Goal: Task Accomplishment & Management: Manage account settings

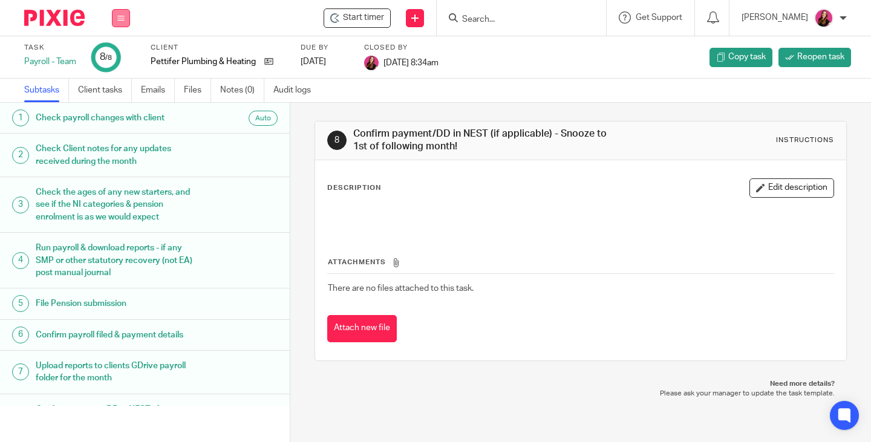
click at [128, 20] on button at bounding box center [121, 18] width 18 height 18
click at [124, 51] on li "Work" at bounding box center [121, 57] width 32 height 18
click at [122, 58] on link "Work" at bounding box center [115, 56] width 21 height 8
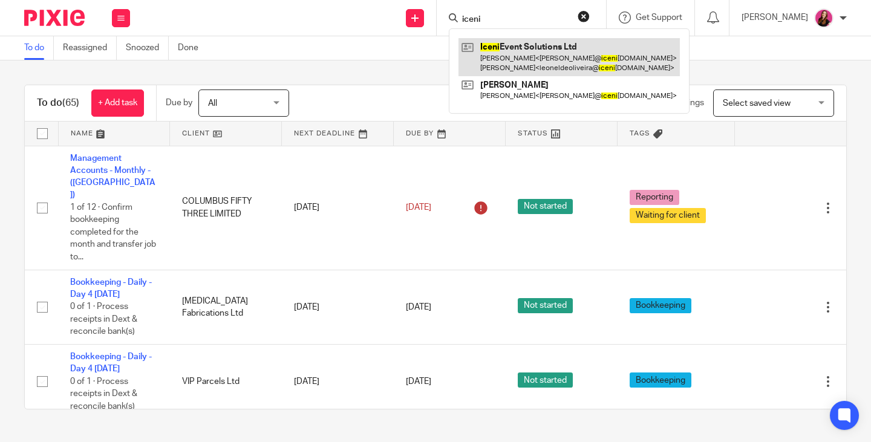
type input "iceni"
click at [524, 49] on link at bounding box center [569, 57] width 221 height 38
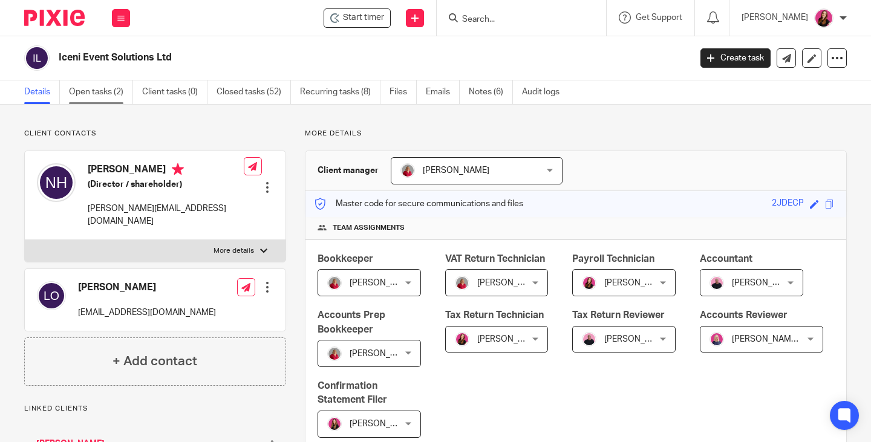
click at [93, 90] on link "Open tasks (2)" at bounding box center [101, 92] width 64 height 24
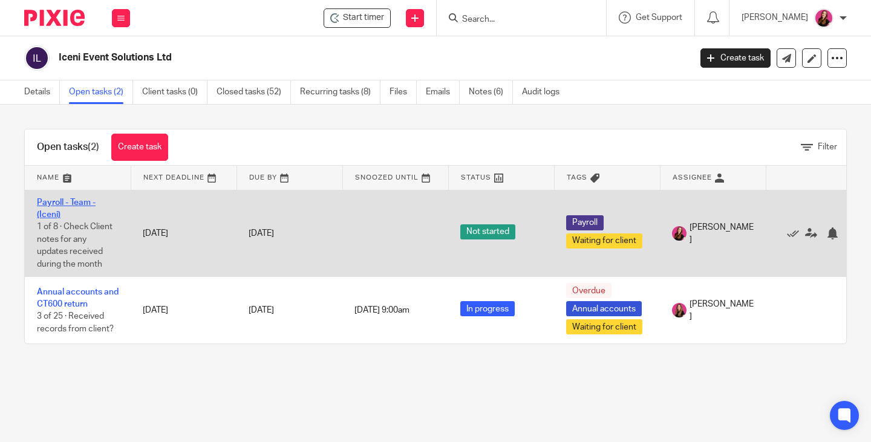
click at [56, 204] on link "Payroll - Team - (Iceni)" at bounding box center [66, 208] width 59 height 21
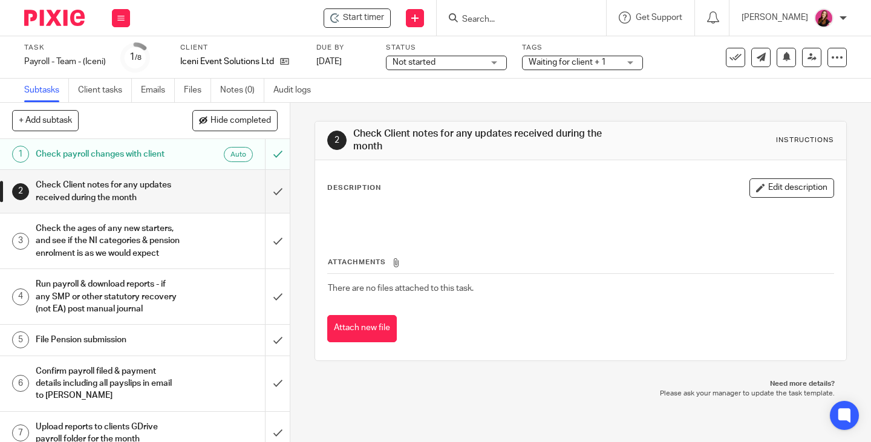
click at [637, 66] on div "Waiting for client + 1" at bounding box center [582, 63] width 121 height 15
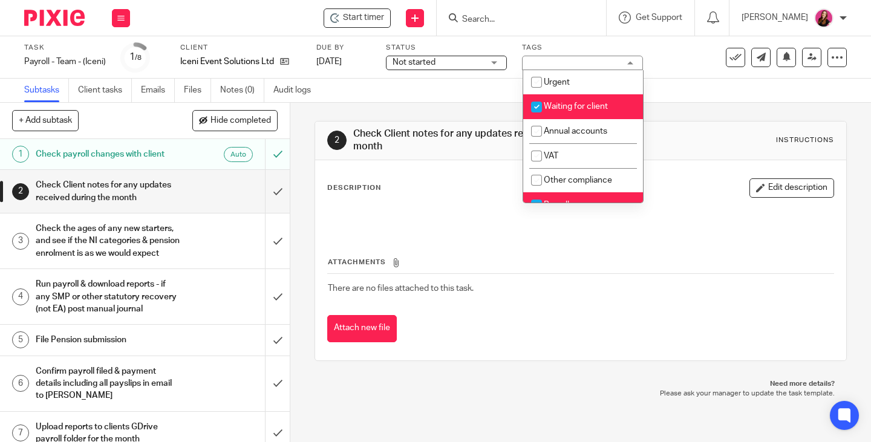
click at [603, 111] on li "Waiting for client" at bounding box center [583, 106] width 120 height 25
checkbox input "false"
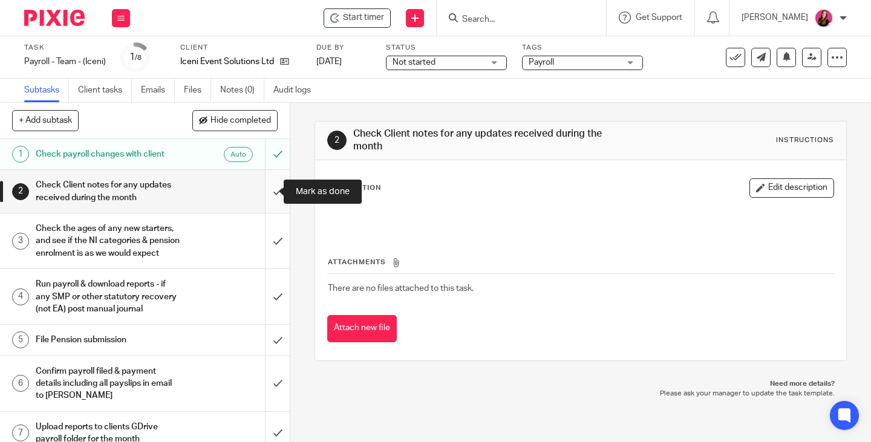
click at [270, 189] on input "submit" at bounding box center [145, 191] width 290 height 43
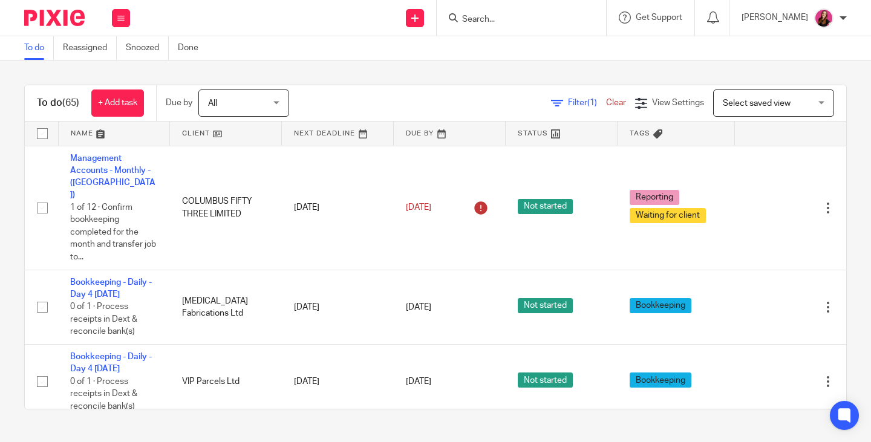
click at [508, 16] on input "Search" at bounding box center [515, 20] width 109 height 11
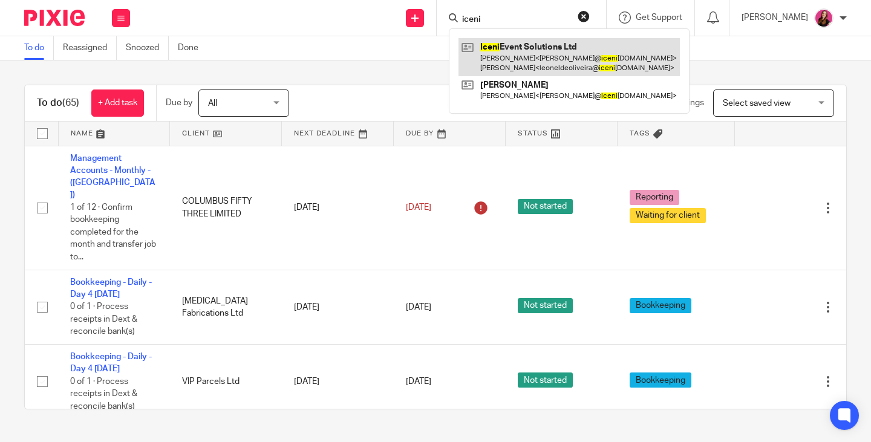
type input "iceni"
click at [519, 48] on link at bounding box center [569, 57] width 221 height 38
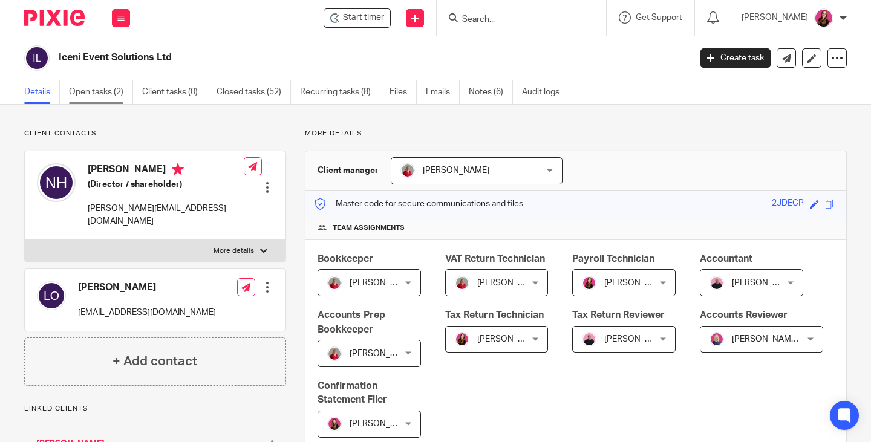
click at [105, 96] on link "Open tasks (2)" at bounding box center [101, 92] width 64 height 24
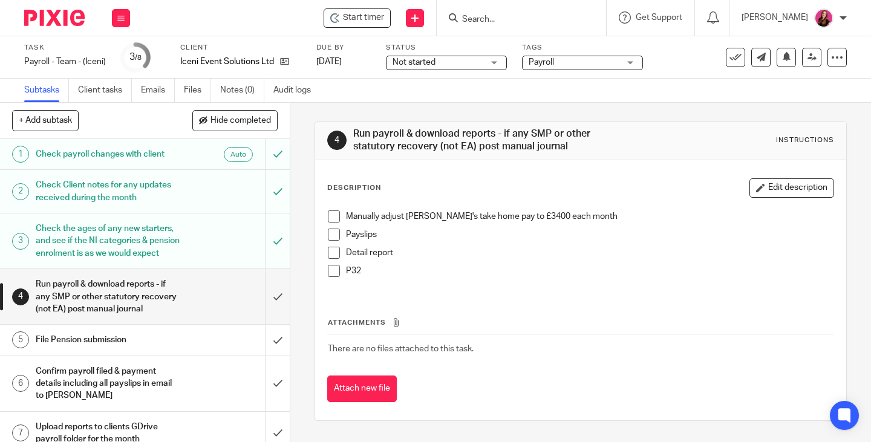
click at [329, 214] on span at bounding box center [334, 217] width 12 height 12
click at [333, 231] on span at bounding box center [334, 235] width 12 height 12
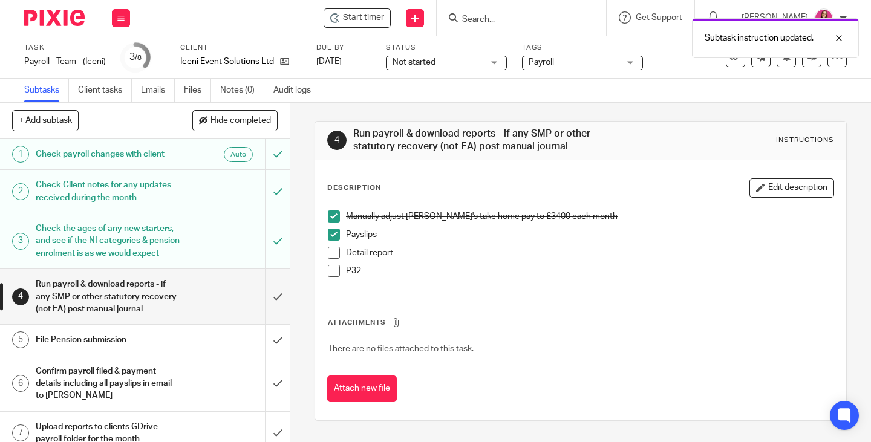
click at [333, 256] on span at bounding box center [334, 253] width 12 height 12
click at [333, 272] on span at bounding box center [334, 271] width 12 height 12
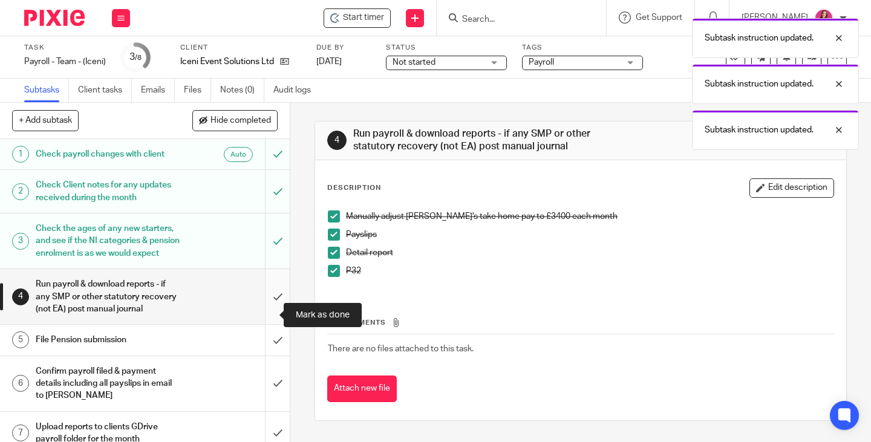
click at [267, 314] on input "submit" at bounding box center [145, 296] width 290 height 55
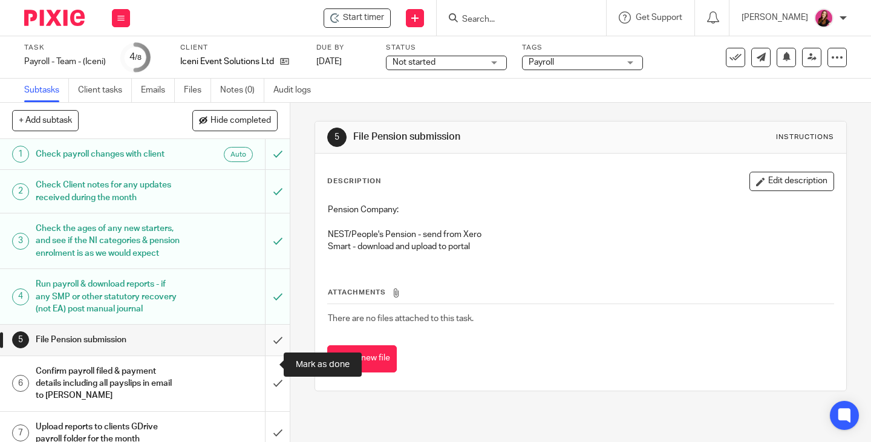
click at [267, 355] on input "submit" at bounding box center [145, 340] width 290 height 30
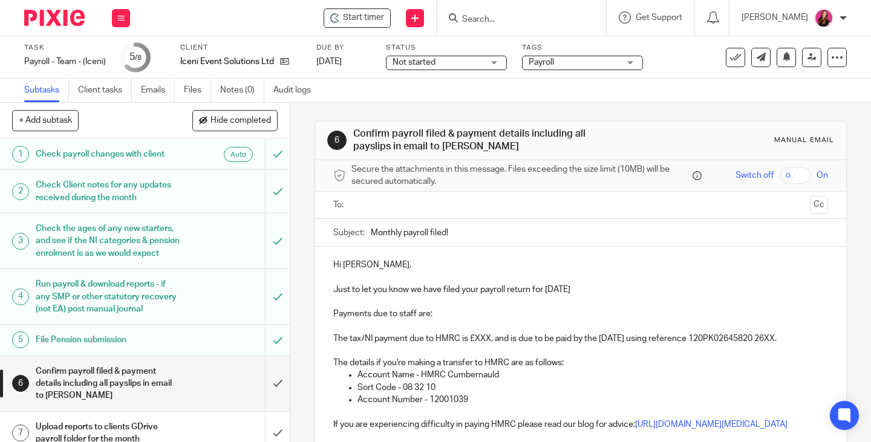
click at [396, 207] on input "text" at bounding box center [580, 205] width 449 height 14
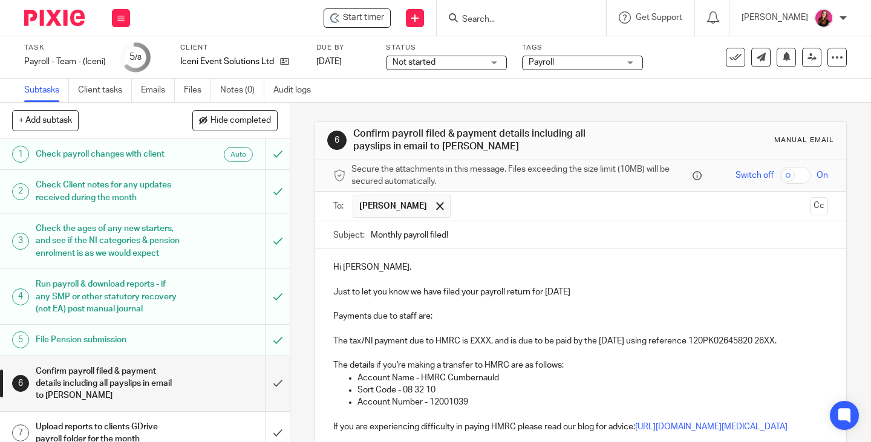
click at [432, 316] on p "Payments due to staff are:" at bounding box center [580, 316] width 495 height 12
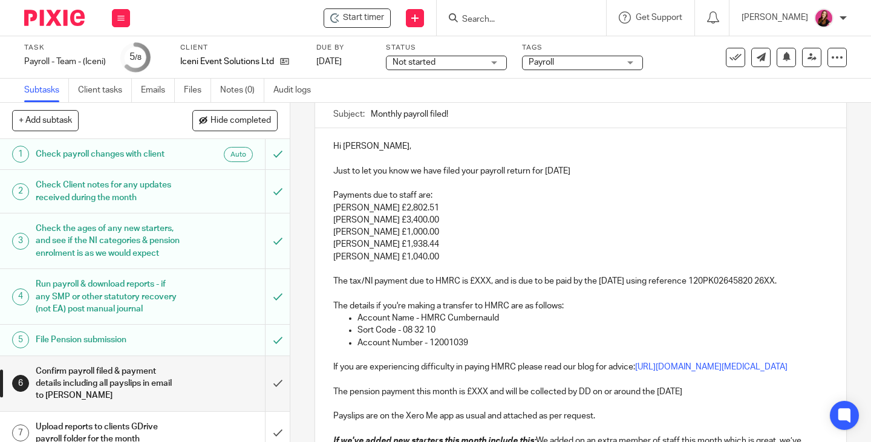
scroll to position [181, 0]
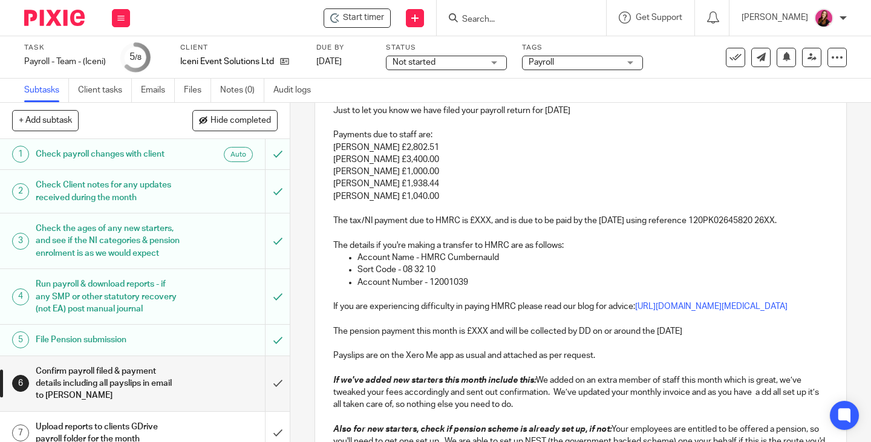
click at [489, 220] on p "The tax/NI payment due to HMRC is £XXX, and is due to be paid by the 22nd Septe…" at bounding box center [580, 215] width 495 height 25
click at [415, 227] on p "The tax/NI payment due to HMRC is £2,130.94 and is due to be paid by the 22nd S…" at bounding box center [580, 215] width 495 height 25
click at [583, 264] on p "Account Name - HMRC Cumbernauld" at bounding box center [593, 258] width 471 height 12
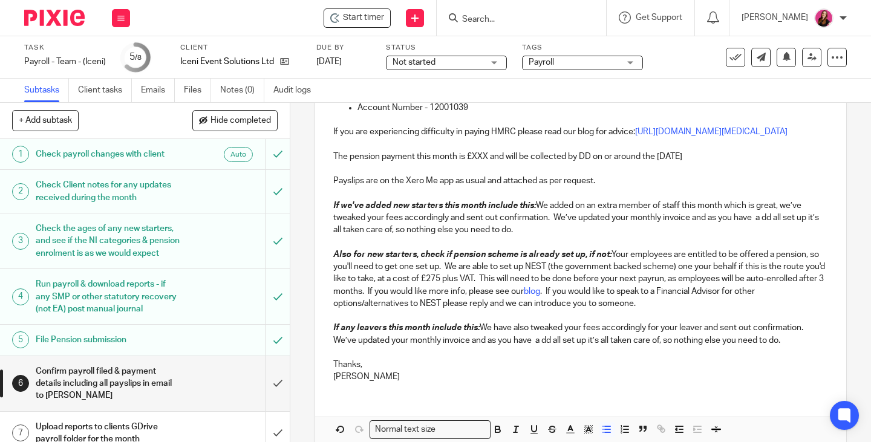
scroll to position [363, 0]
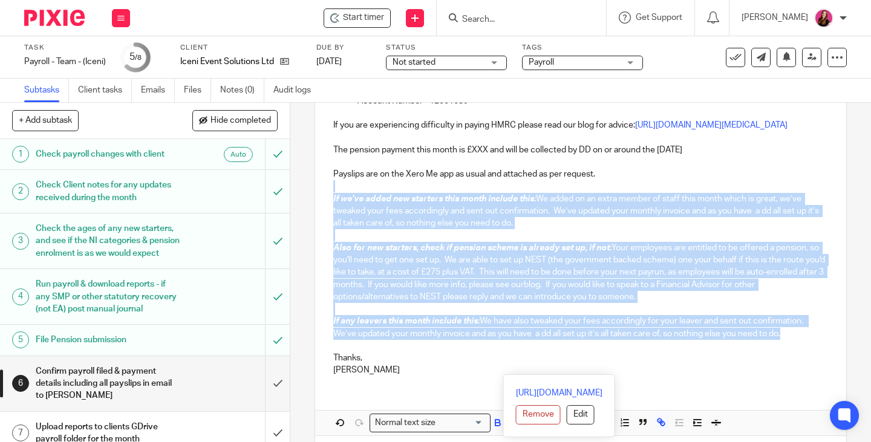
drag, startPoint x: 787, startPoint y: 372, endPoint x: 304, endPoint y: 229, distance: 503.6
click at [304, 229] on div "6 Confirm payroll filed & payment details including all payslips in email to Ni…" at bounding box center [580, 272] width 581 height 339
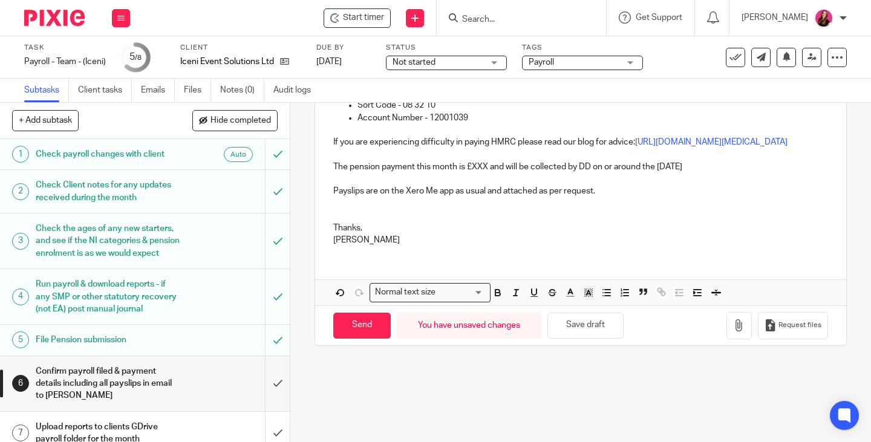
scroll to position [346, 0]
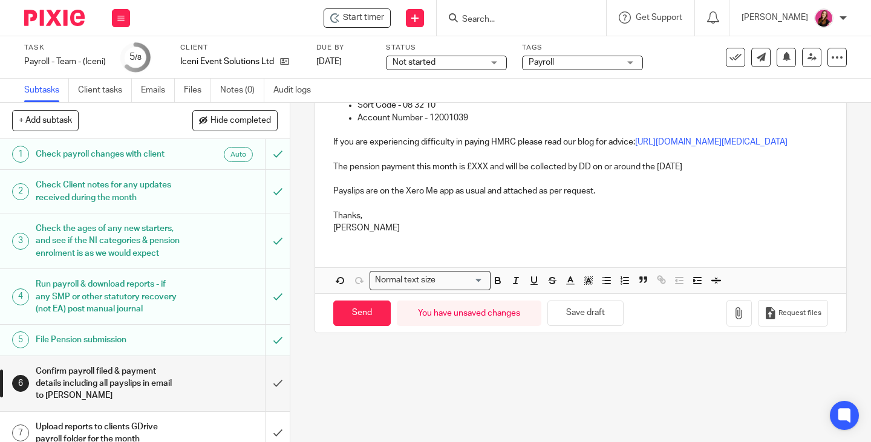
click at [484, 173] on p "The pension payment this month is £XXX and will be collected by DD on or around…" at bounding box center [580, 167] width 495 height 12
click at [760, 173] on p "The pension payment this month is £220.28 and will be collected by DD on or aro…" at bounding box center [580, 167] width 495 height 12
click at [375, 327] on input "Send" at bounding box center [361, 314] width 57 height 26
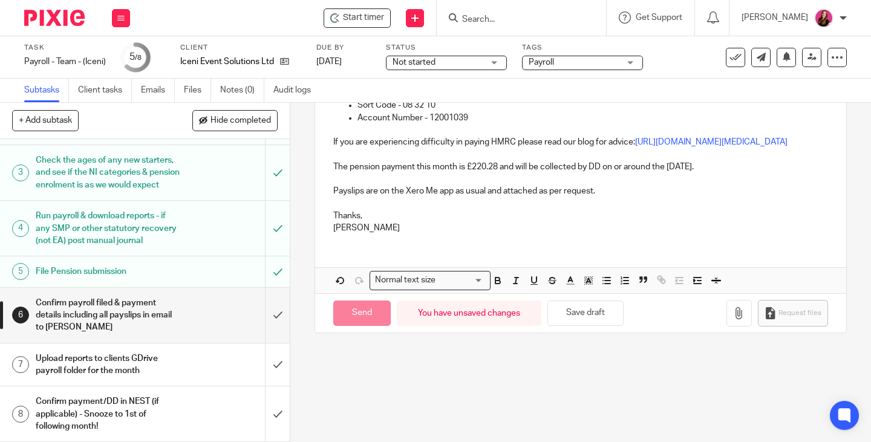
scroll to position [93, 0]
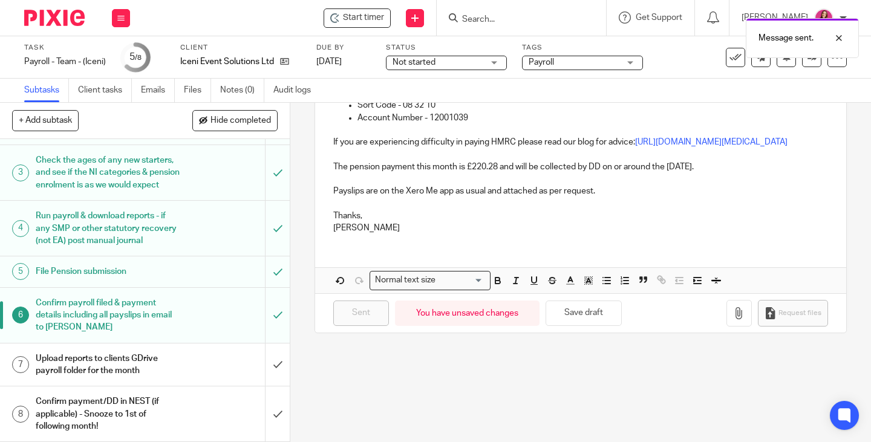
type input "Sent"
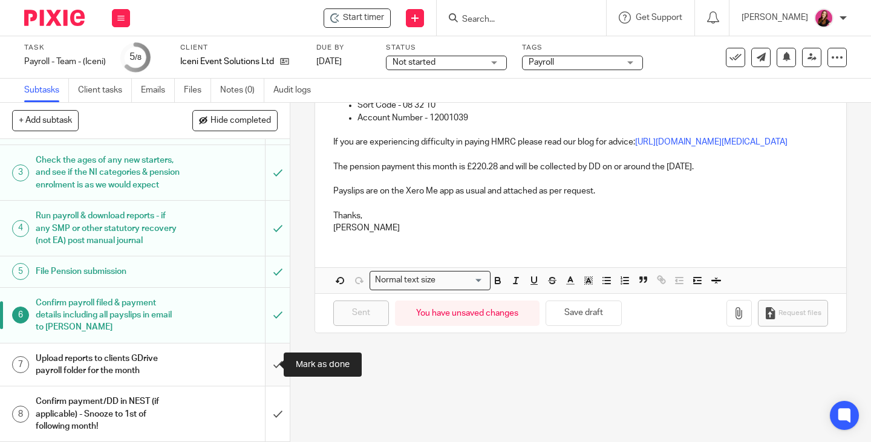
click at [267, 362] on input "submit" at bounding box center [145, 365] width 290 height 43
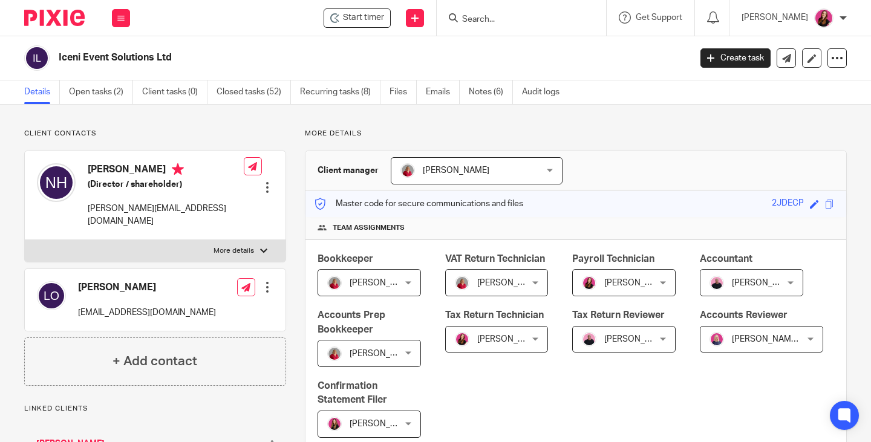
scroll to position [484, 0]
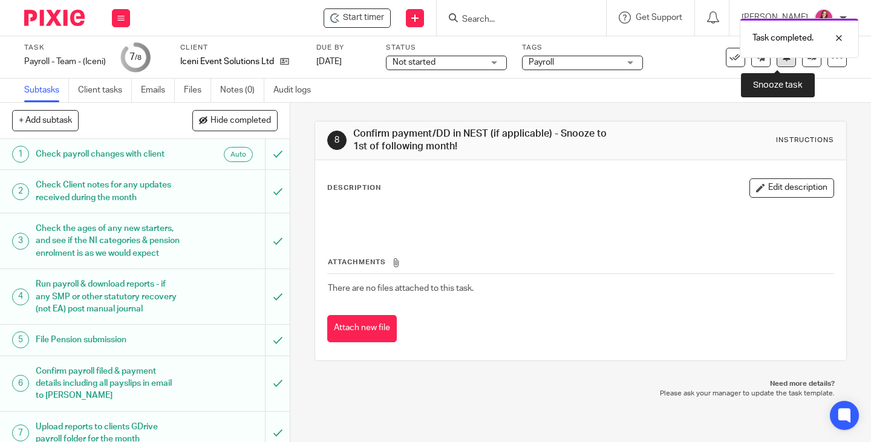
click at [783, 65] on button at bounding box center [786, 57] width 19 height 19
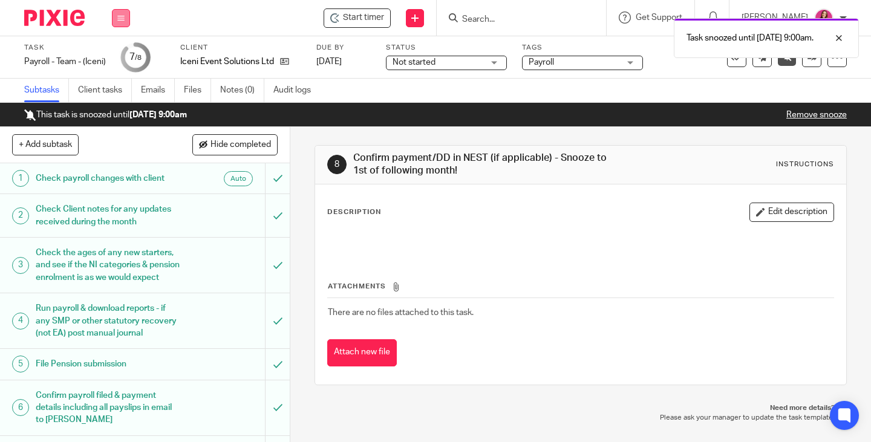
click at [125, 20] on button at bounding box center [121, 18] width 18 height 18
drag, startPoint x: 126, startPoint y: 59, endPoint x: 131, endPoint y: 159, distance: 100.5
click at [126, 59] on link "Work" at bounding box center [115, 56] width 21 height 8
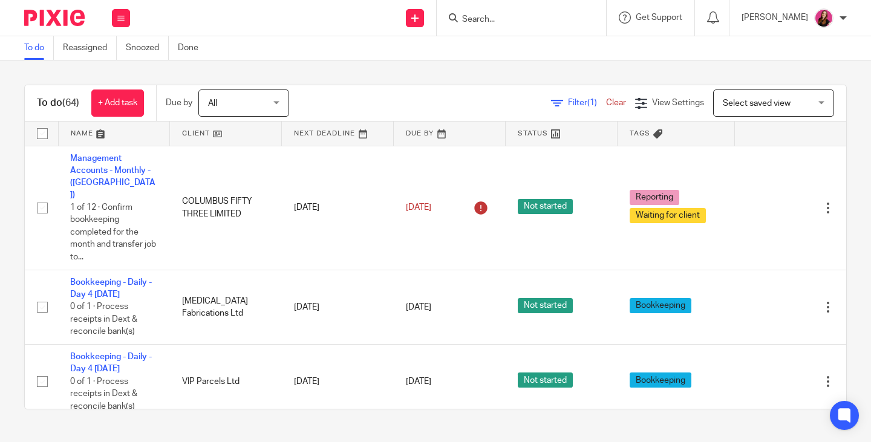
click at [544, 26] on div at bounding box center [521, 18] width 169 height 36
click at [514, 15] on input "Search" at bounding box center [515, 20] width 109 height 11
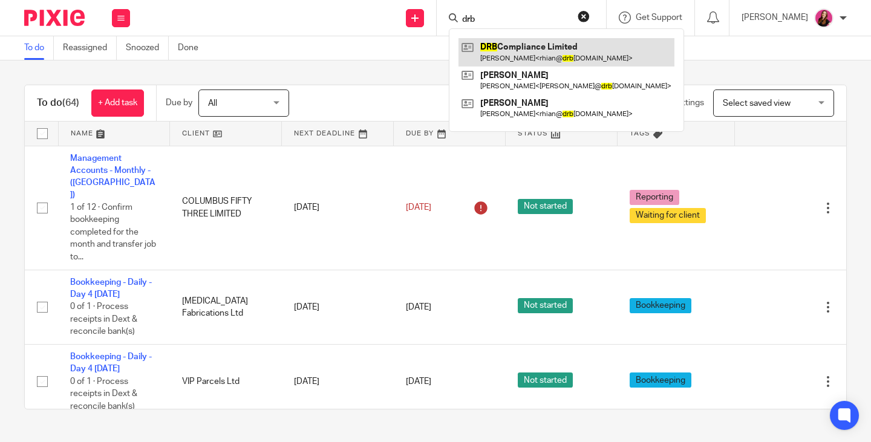
type input "drb"
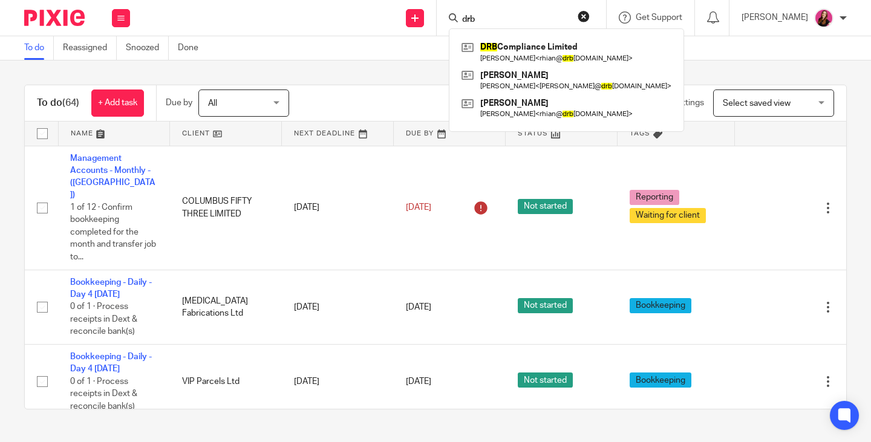
drag, startPoint x: 514, startPoint y: 56, endPoint x: 531, endPoint y: 31, distance: 29.2
click at [514, 56] on link at bounding box center [567, 52] width 216 height 28
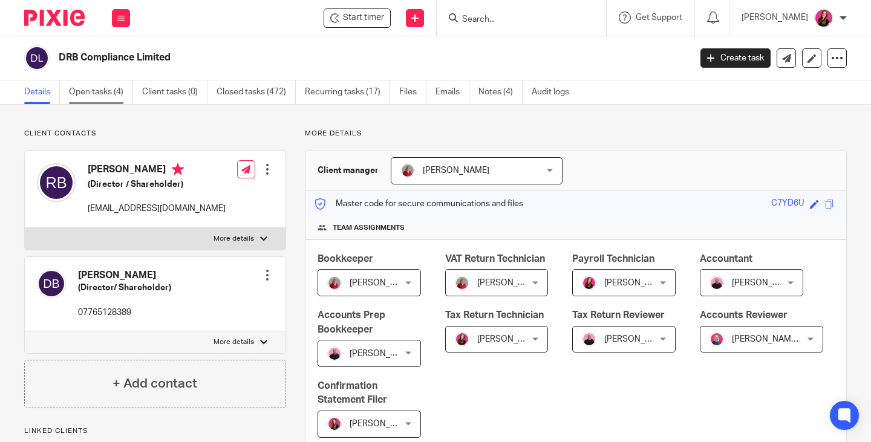
click at [106, 97] on link "Open tasks (4)" at bounding box center [101, 92] width 64 height 24
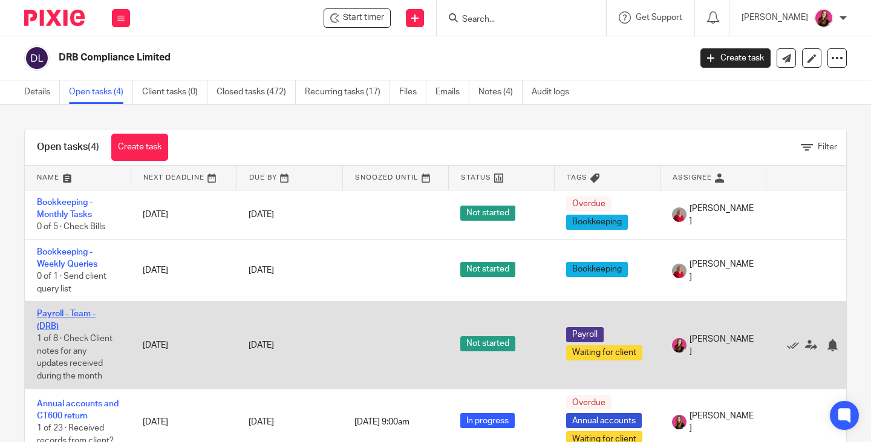
click at [74, 313] on link "Payroll - Team - (DRB)" at bounding box center [66, 320] width 59 height 21
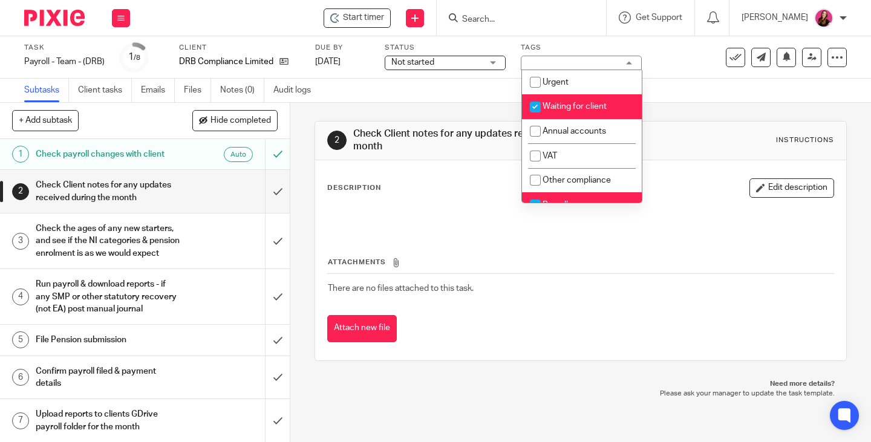
click at [594, 102] on span "Waiting for client" at bounding box center [575, 106] width 64 height 8
checkbox input "false"
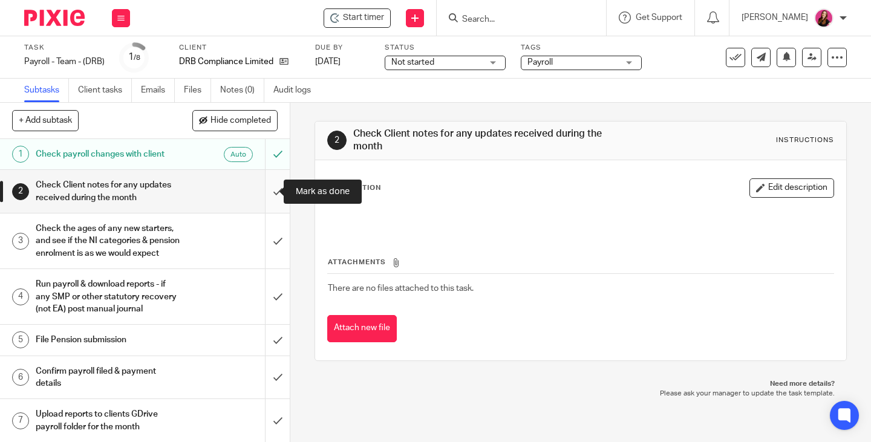
click at [264, 193] on input "submit" at bounding box center [145, 191] width 290 height 43
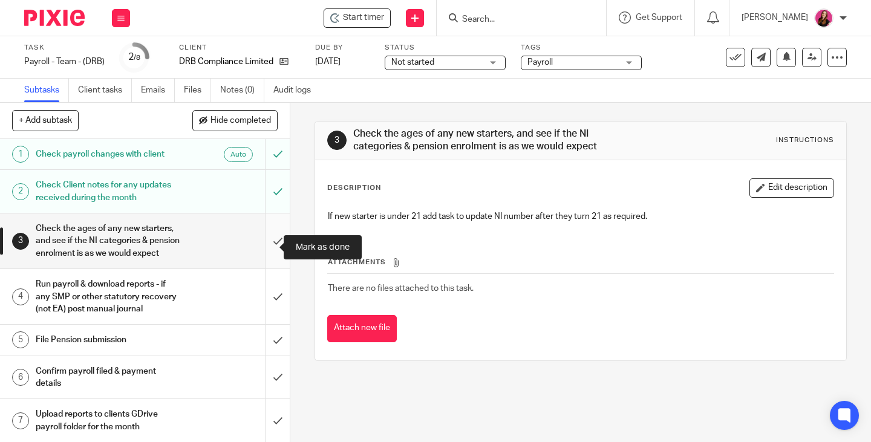
click at [264, 245] on input "submit" at bounding box center [145, 241] width 290 height 55
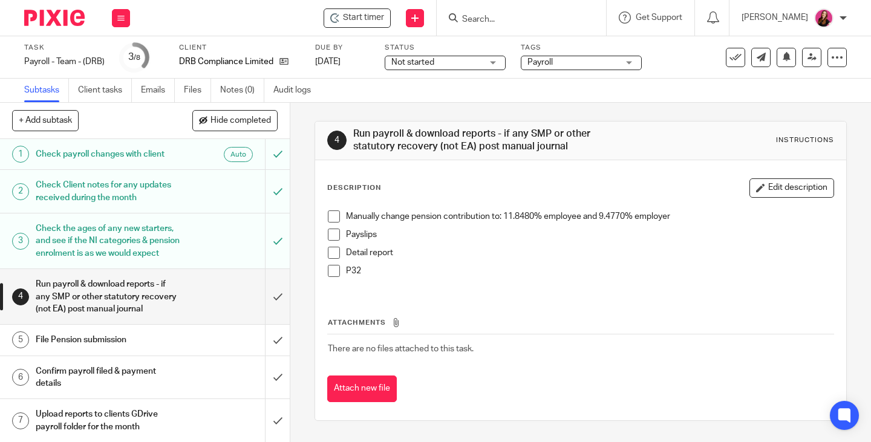
click at [328, 215] on span at bounding box center [334, 217] width 12 height 12
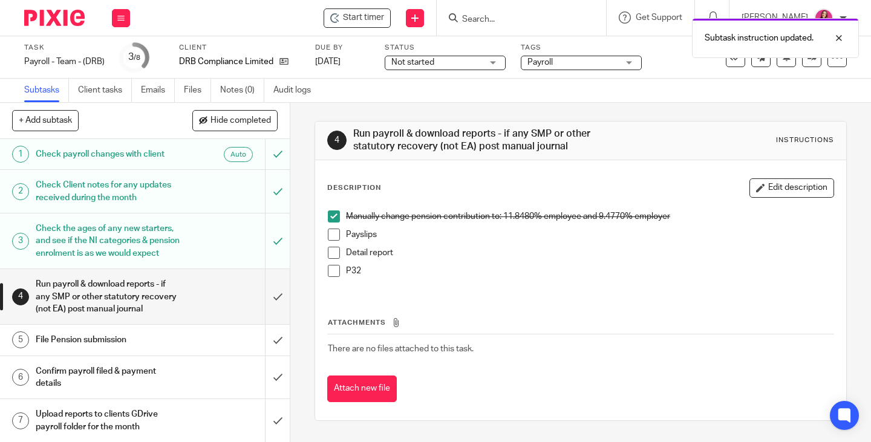
click at [331, 238] on span at bounding box center [334, 235] width 12 height 12
click at [330, 252] on span at bounding box center [334, 253] width 12 height 12
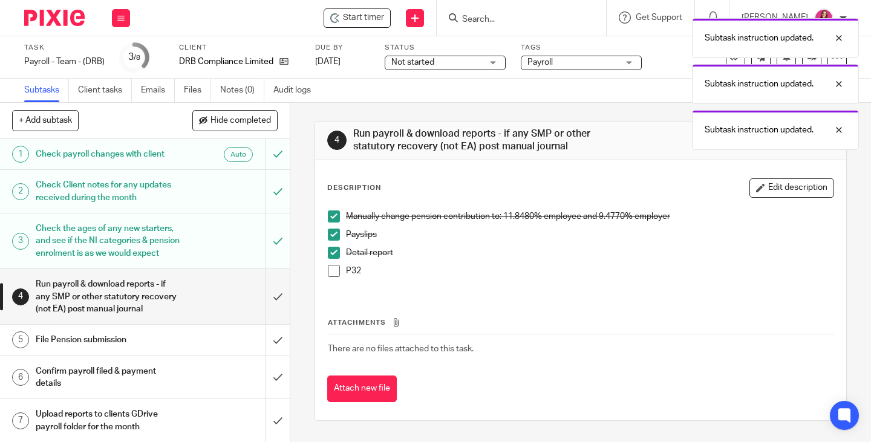
click at [330, 276] on span at bounding box center [334, 271] width 12 height 12
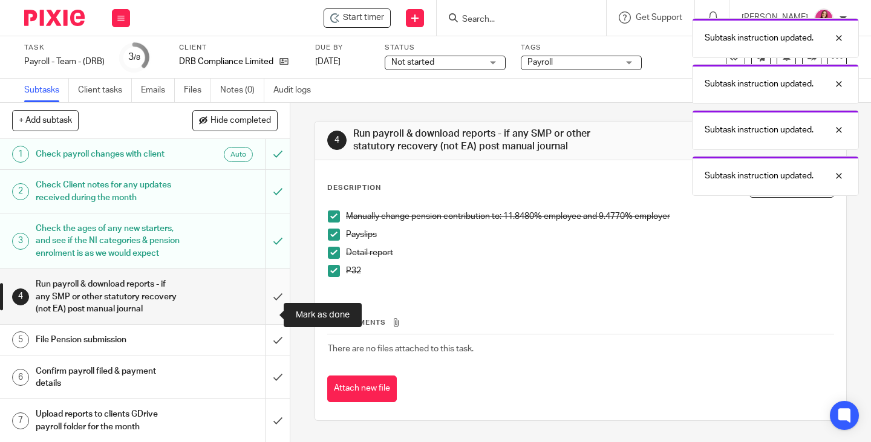
click at [262, 316] on input "submit" at bounding box center [145, 296] width 290 height 55
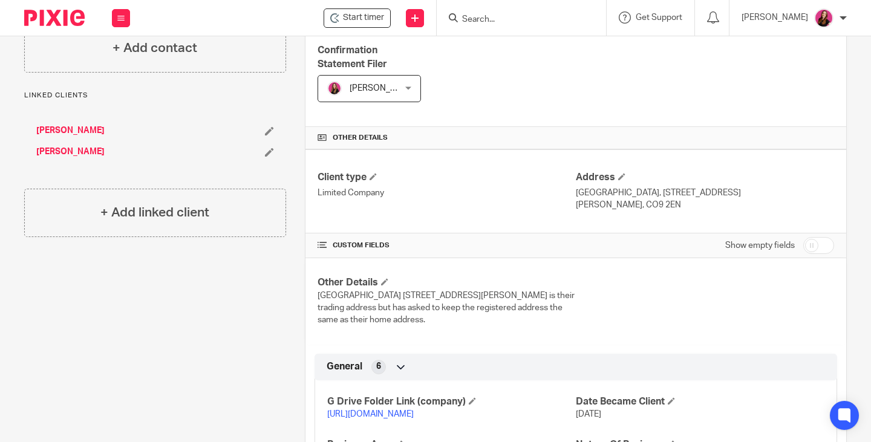
scroll to position [544, 0]
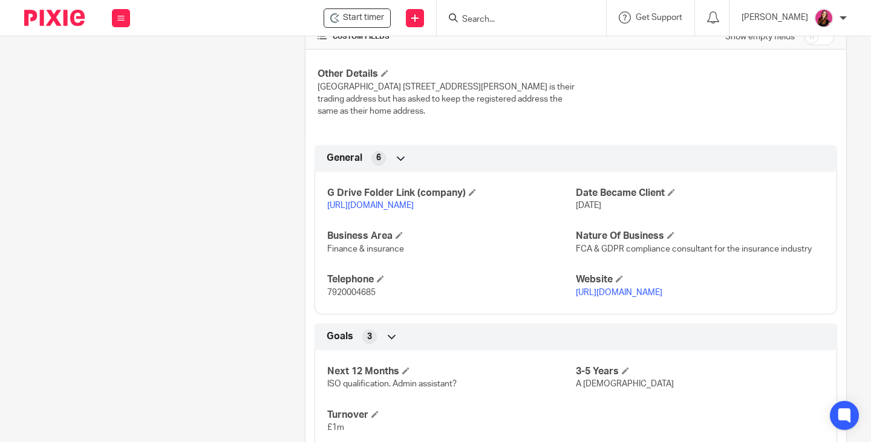
click at [414, 210] on link "[URL][DOMAIN_NAME]" at bounding box center [370, 205] width 87 height 8
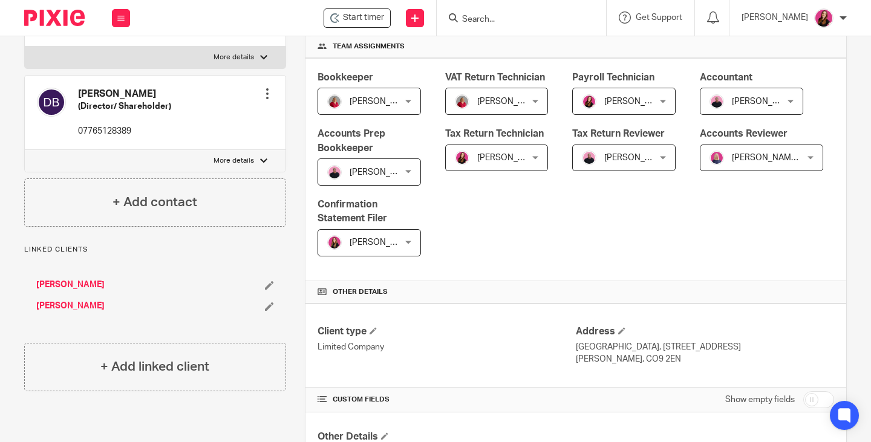
scroll to position [0, 0]
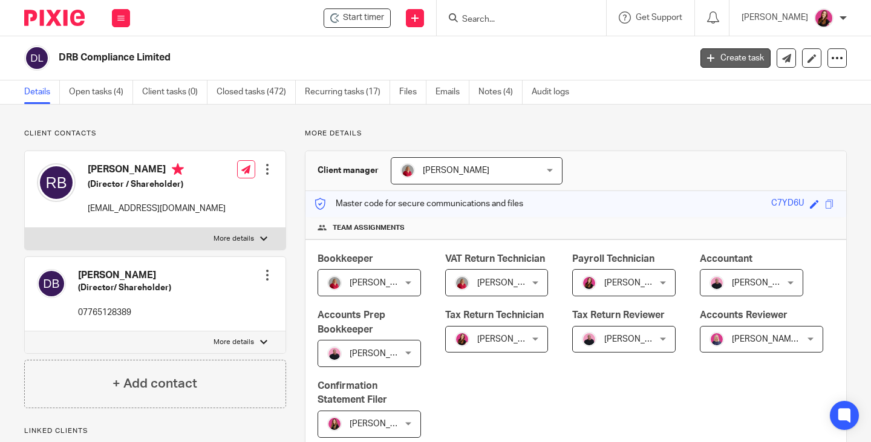
click at [737, 53] on link "Create task" at bounding box center [736, 57] width 70 height 19
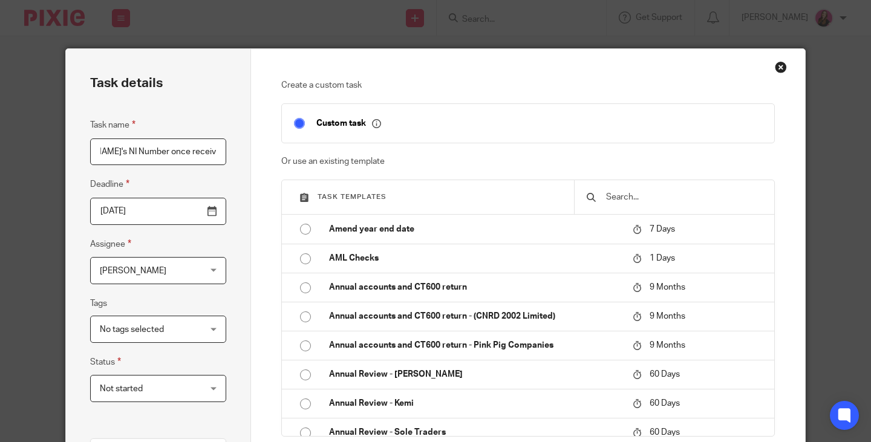
scroll to position [0, 68]
type input "Add [PERSON_NAME]'s NI Number once received aged [DEMOGRAPHIC_DATA]"
click at [207, 211] on input "[DATE]" at bounding box center [158, 211] width 136 height 27
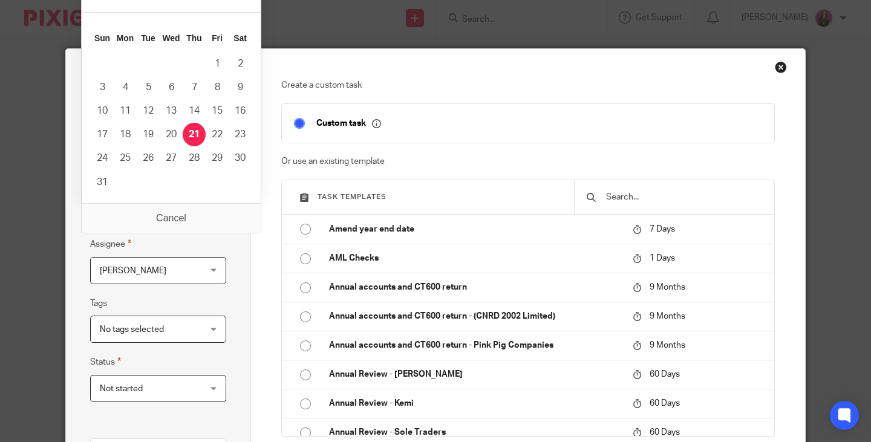
click at [217, 222] on input "2025-08-21" at bounding box center [158, 211] width 136 height 27
click at [171, 216] on input "2025-08-21" at bounding box center [158, 211] width 136 height 27
click at [420, 5] on div "Task details Task name Add Sophie's NI Number once received aged 16 Deadline 20…" at bounding box center [435, 221] width 871 height 442
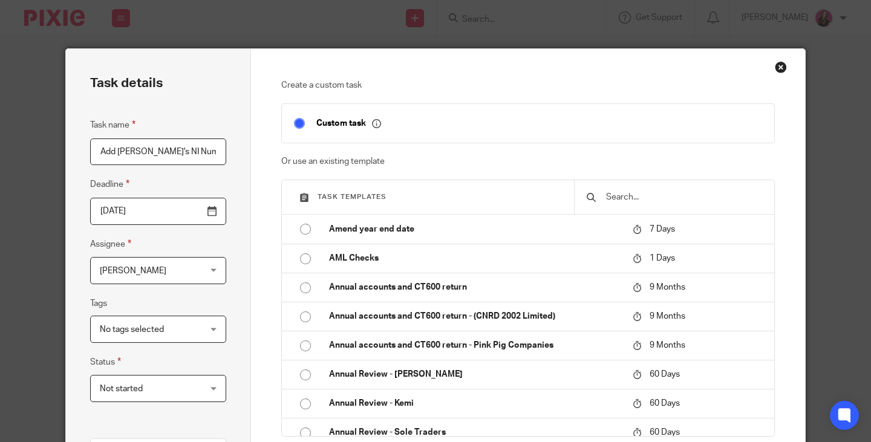
click at [206, 209] on input "2025-08-21" at bounding box center [158, 211] width 136 height 27
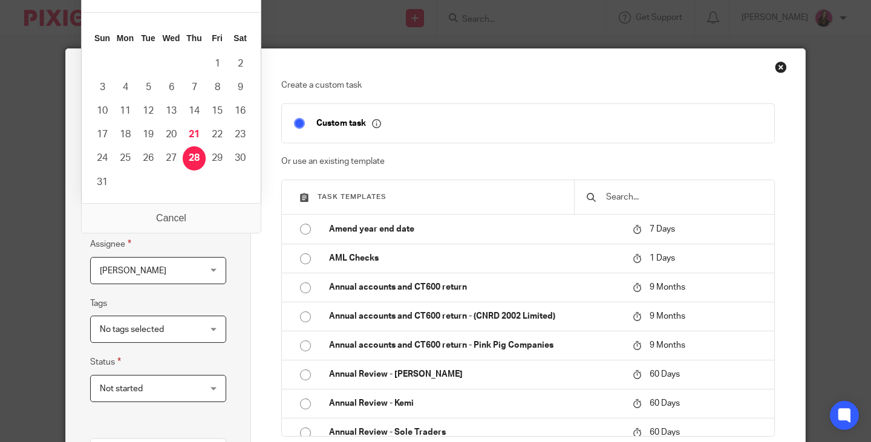
click at [174, 188] on fieldset "Deadline 2025-10-09" at bounding box center [158, 200] width 136 height 47
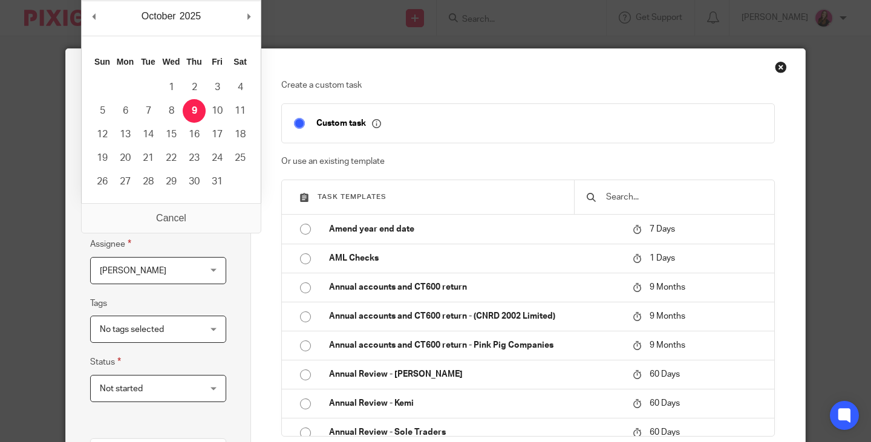
click at [181, 188] on fieldset "Deadline 2025-10-09" at bounding box center [158, 200] width 136 height 47
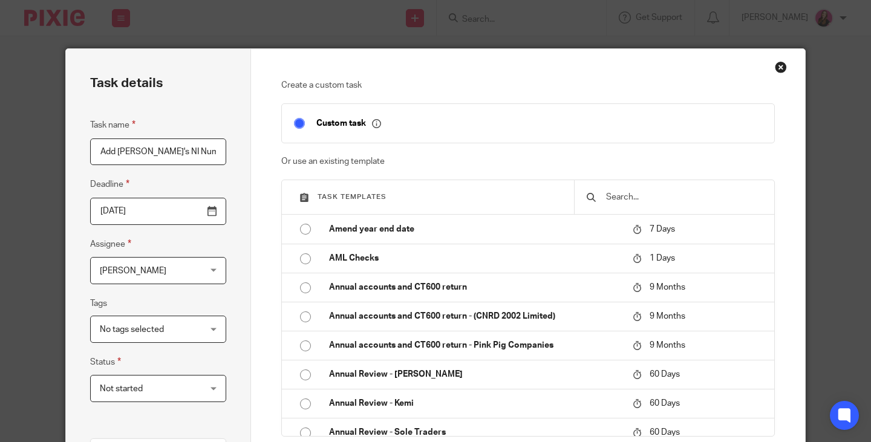
click at [114, 211] on input "2025-10-09" at bounding box center [158, 211] width 136 height 27
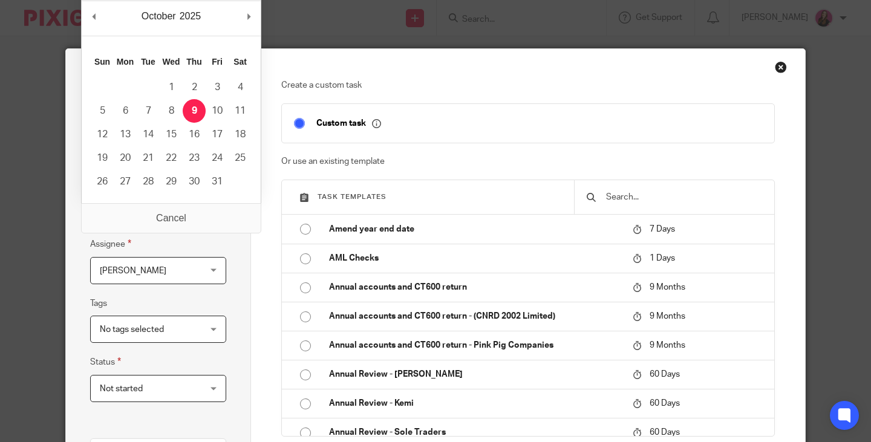
click at [180, 220] on input "2025-10-09" at bounding box center [158, 211] width 136 height 27
type input "2026-11-15"
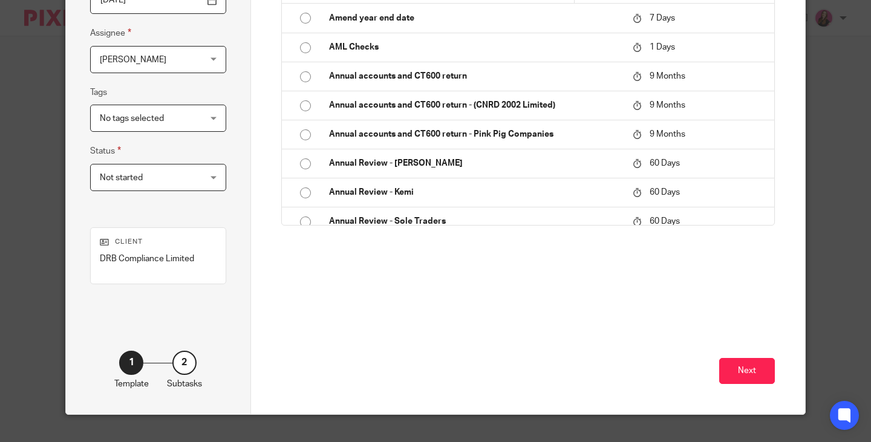
scroll to position [232, 0]
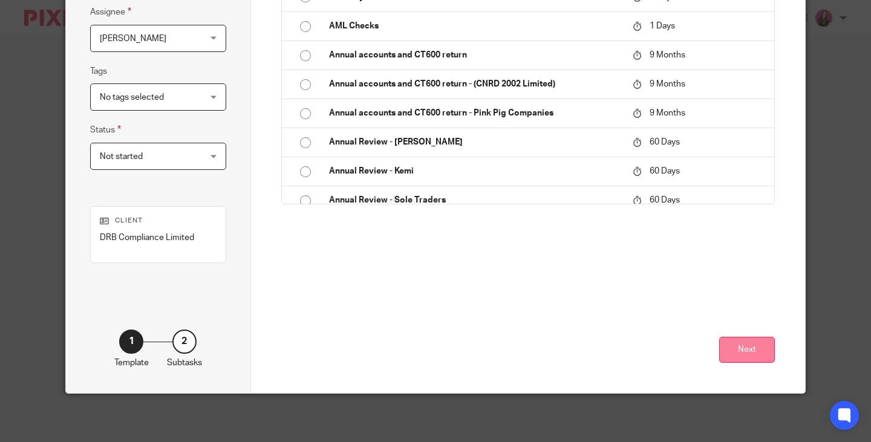
click at [753, 358] on button "Next" at bounding box center [747, 350] width 56 height 26
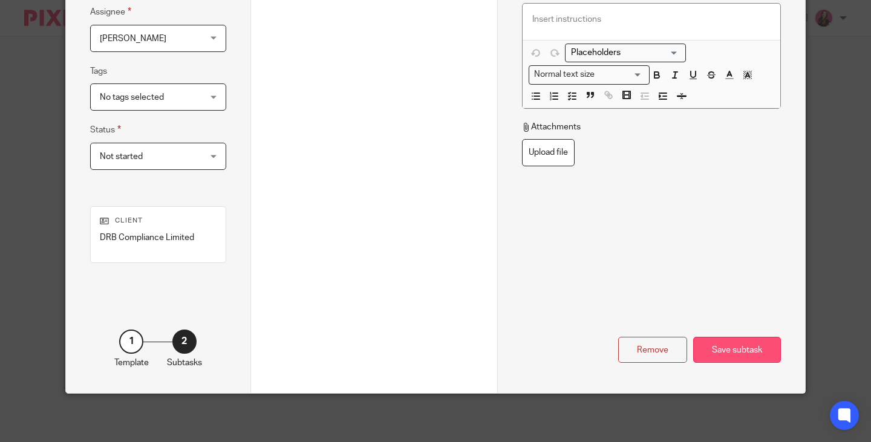
click at [736, 362] on div "Save subtask" at bounding box center [737, 350] width 88 height 26
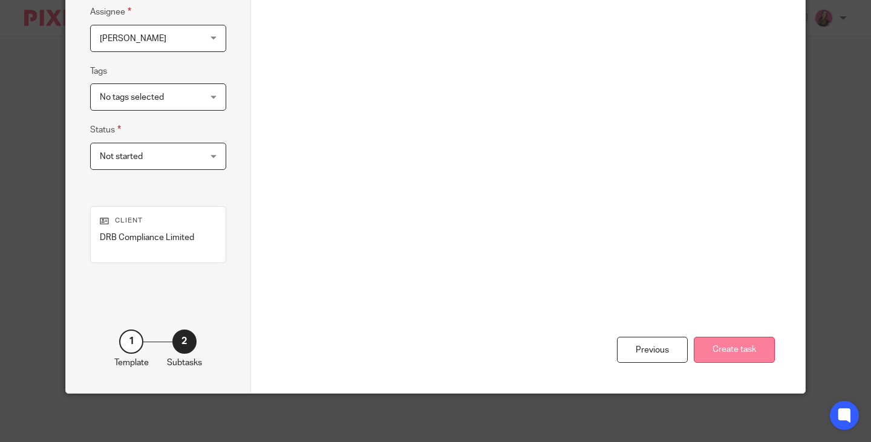
click at [730, 352] on button "Create task" at bounding box center [734, 350] width 81 height 26
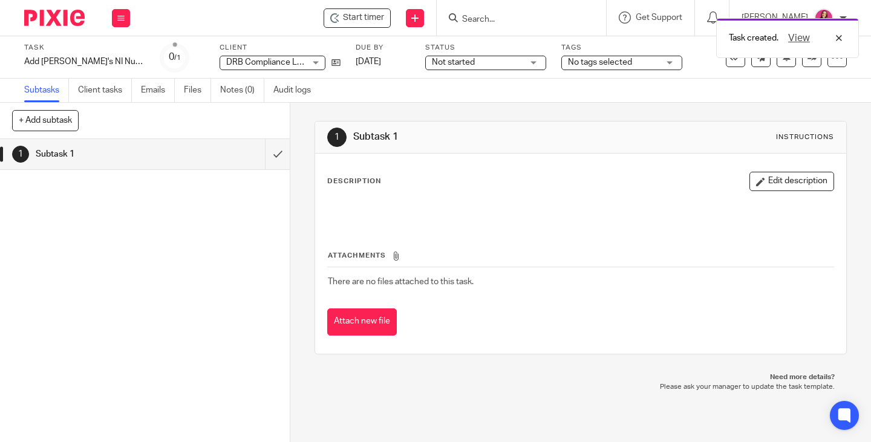
click at [601, 64] on span "No tags selected" at bounding box center [600, 62] width 64 height 8
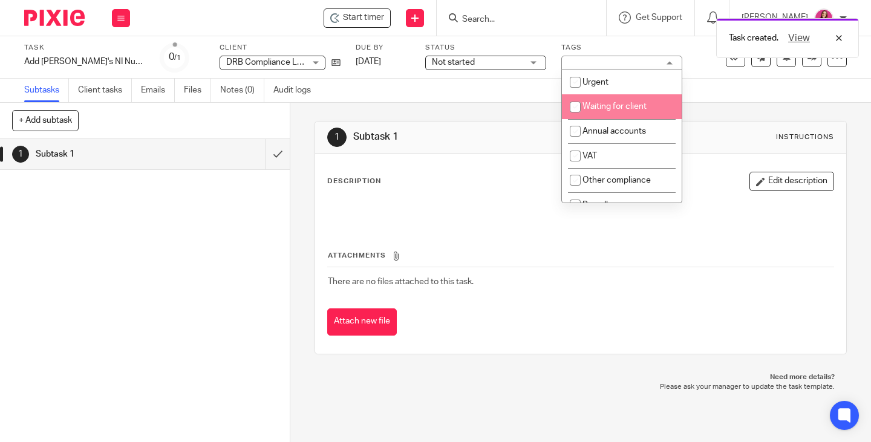
click at [608, 103] on span "Waiting for client" at bounding box center [615, 106] width 64 height 8
checkbox input "true"
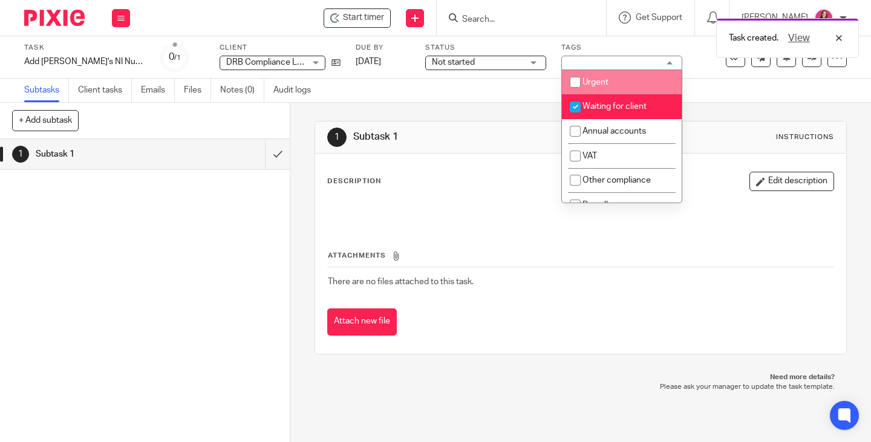
click at [767, 72] on div "Task Add [PERSON_NAME]'s NI Number once received aged [DEMOGRAPHIC_DATA] Save A…" at bounding box center [435, 57] width 871 height 42
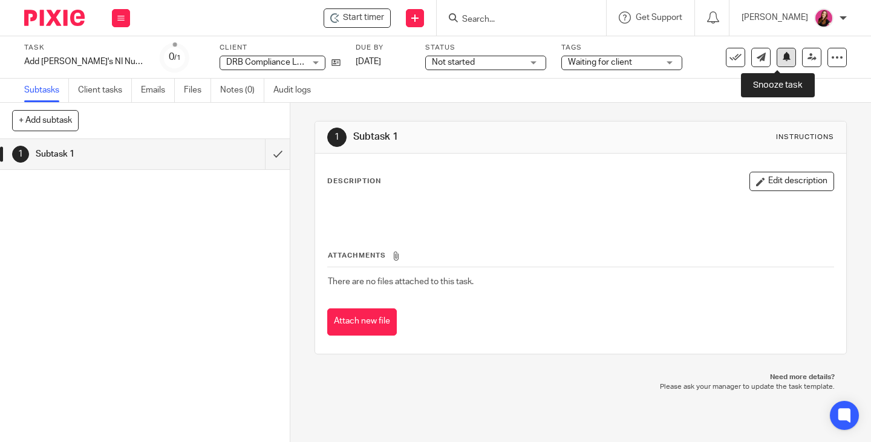
click at [777, 64] on button at bounding box center [786, 57] width 19 height 19
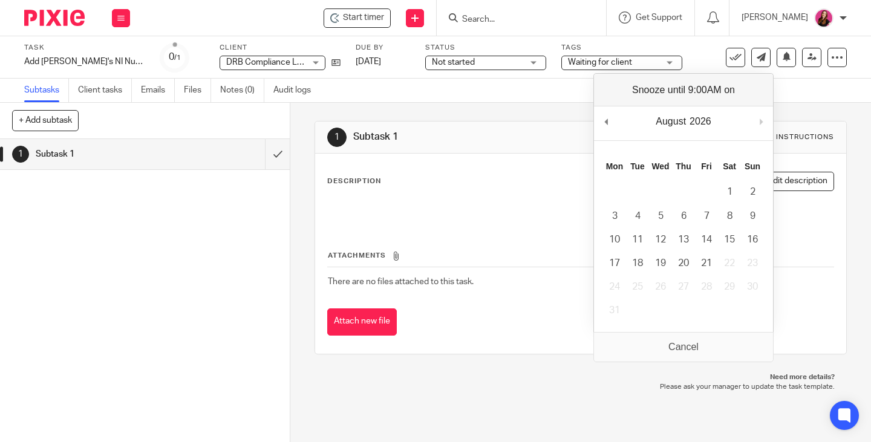
click at [763, 122] on button "Next Month" at bounding box center [761, 122] width 12 height 18
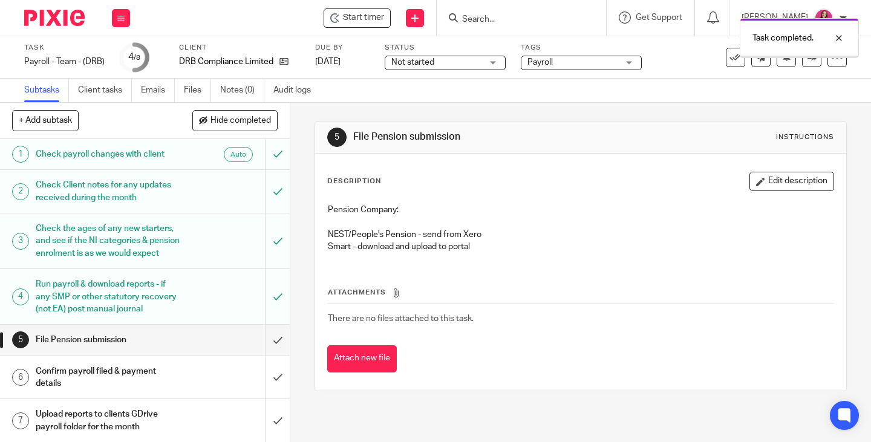
scroll to position [81, 0]
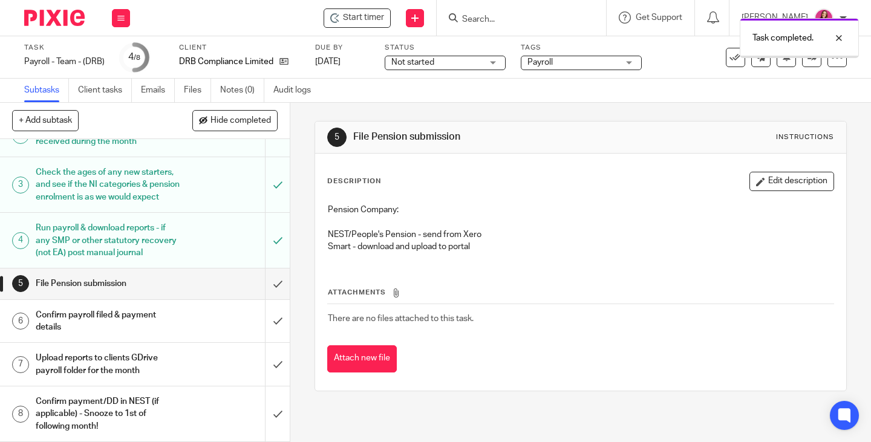
click at [181, 314] on div "Confirm payroll filed & payment details" at bounding box center [144, 321] width 217 height 31
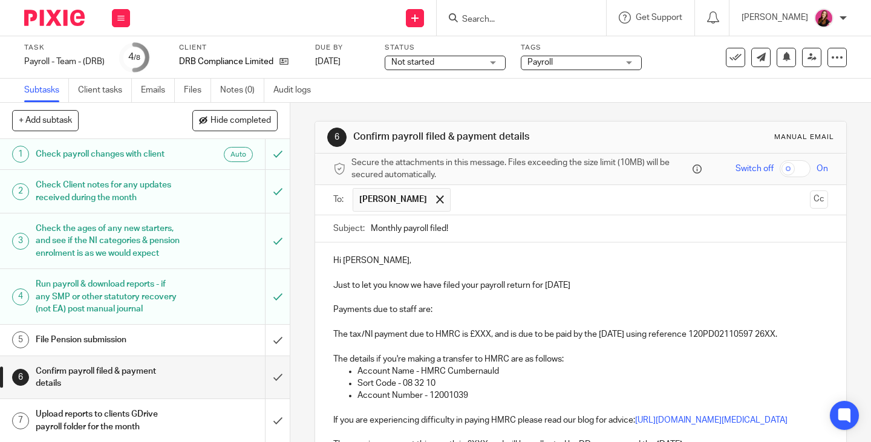
click at [442, 309] on p "Payments due to staff are:" at bounding box center [580, 310] width 495 height 12
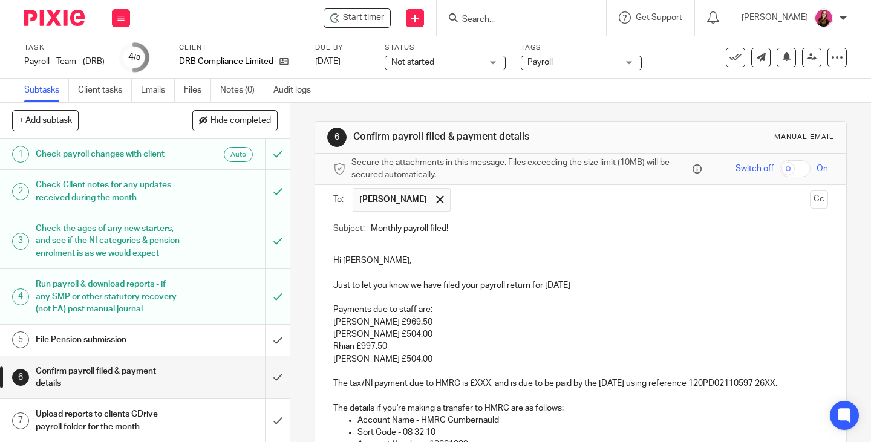
click at [488, 382] on p "The tax/NI payment due to HMRC is £XXX, and is due to be paid by the 22nd Septe…" at bounding box center [580, 377] width 495 height 25
click at [418, 390] on p "The tax/NI payment due to HMRC is £28.00, and is due to be paid by the 22nd Sep…" at bounding box center [580, 377] width 495 height 25
click at [417, 390] on p "The tax/NI payment due to HMRC is £28.00, and is due to be paid by the 22nd Sep…" at bounding box center [580, 377] width 495 height 25
click at [486, 337] on p "Jaime £504.00" at bounding box center [580, 334] width 495 height 12
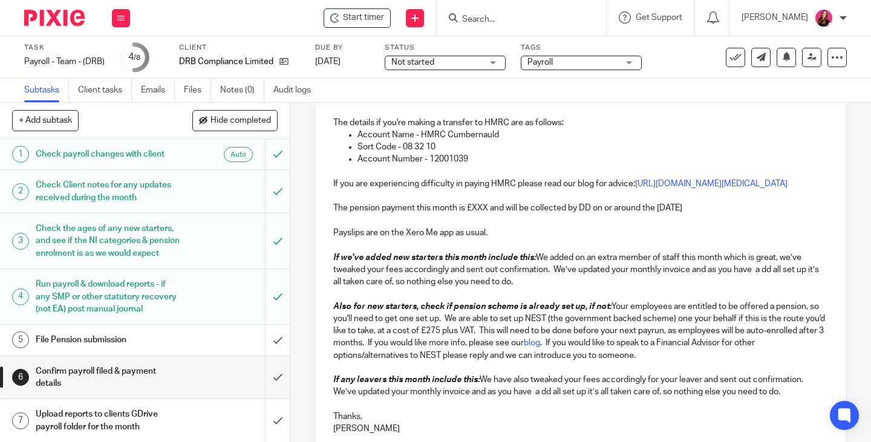
scroll to position [302, 0]
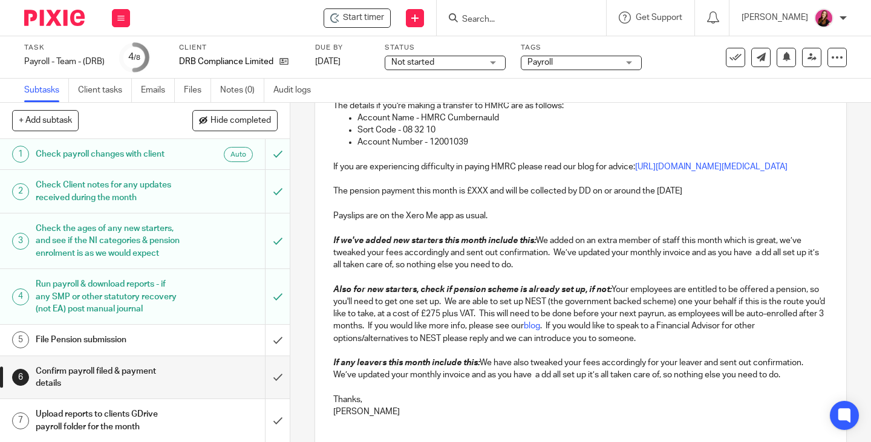
click at [485, 197] on p "The pension payment this month is £XXX and will be collected by DD on or around…" at bounding box center [580, 191] width 495 height 12
click at [760, 197] on p "The pension payment this month is £200.00 and will be collected by DD on or aro…" at bounding box center [580, 191] width 495 height 12
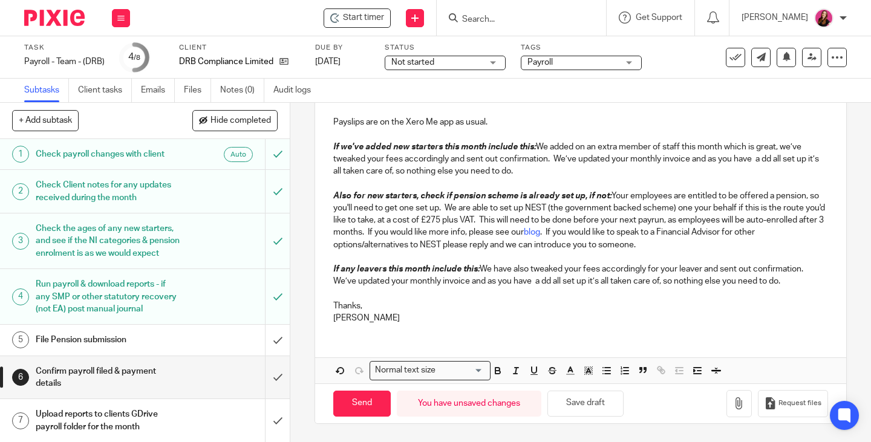
scroll to position [423, 0]
drag, startPoint x: 536, startPoint y: 157, endPoint x: 362, endPoint y: 147, distance: 173.9
click at [362, 147] on div "Hi Rhian, Just to let you know we have filed your payroll return for August 202…" at bounding box center [580, 89] width 531 height 487
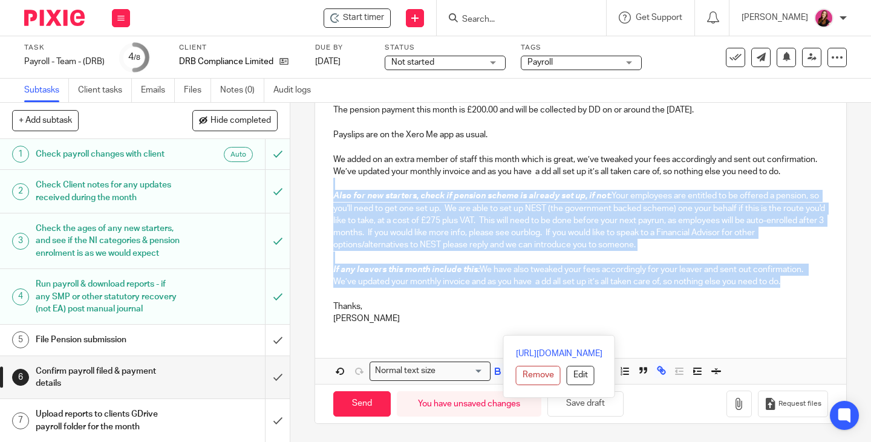
drag, startPoint x: 795, startPoint y: 293, endPoint x: 358, endPoint y: 193, distance: 448.2
click at [358, 193] on div "Hi Rhian, Just to let you know we have filed your payroll return for August 202…" at bounding box center [580, 96] width 531 height 475
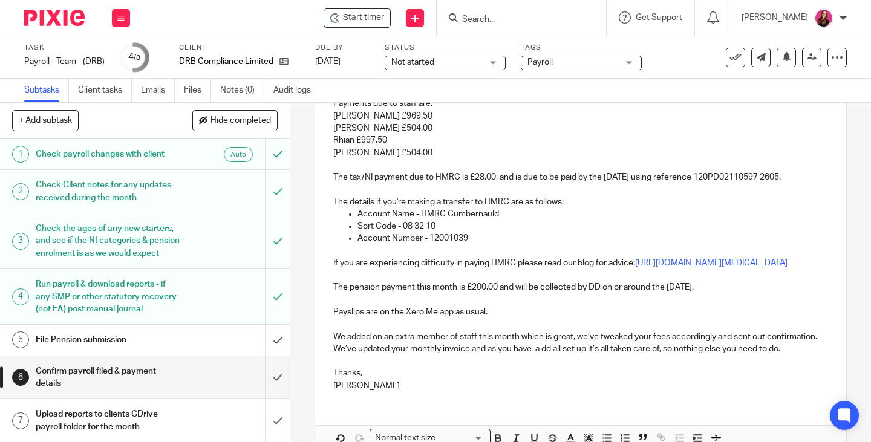
scroll to position [327, 0]
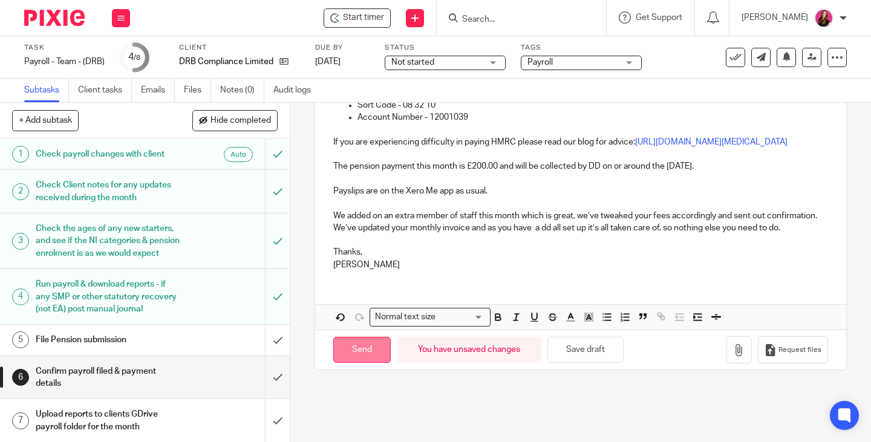
click at [359, 363] on input "Send" at bounding box center [361, 350] width 57 height 26
type input "Sent"
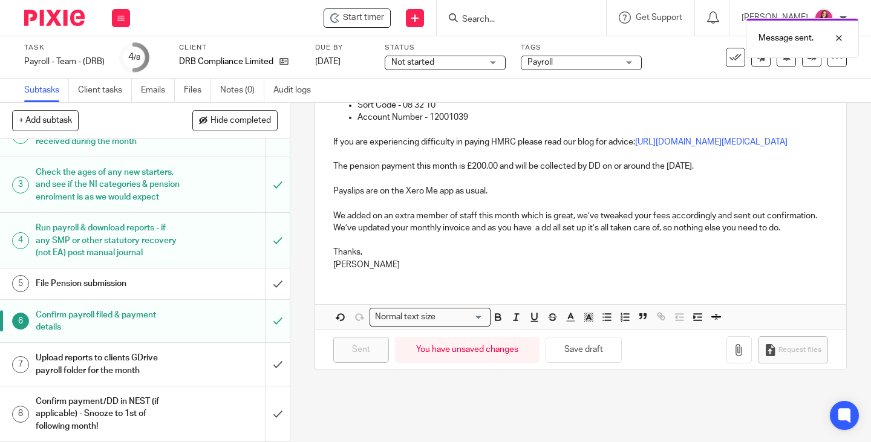
scroll to position [81, 0]
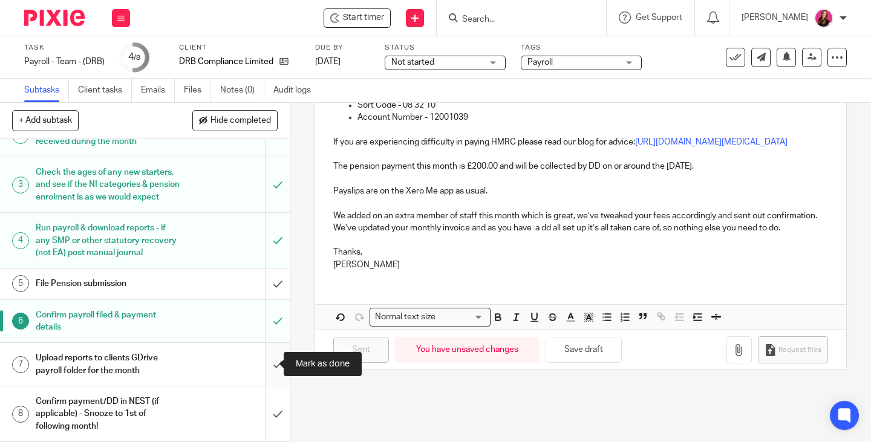
click at [265, 364] on input "submit" at bounding box center [145, 364] width 290 height 43
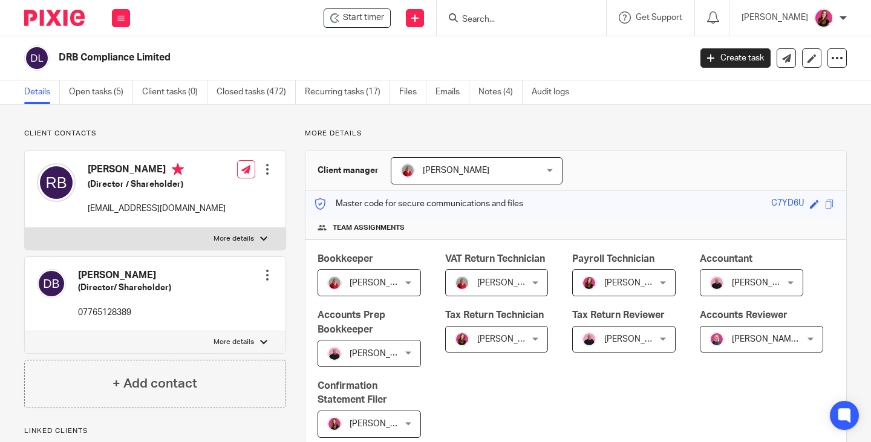
scroll to position [363, 0]
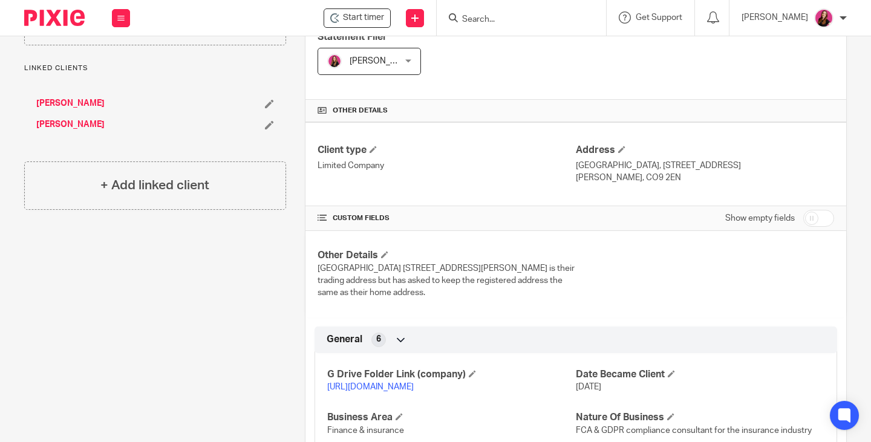
click at [414, 391] on link "https://drive.google.com/drive/folders/1K5QpkDfJTRbtJUxIZR7-_tTMkYMvZRvt?usp=dr…" at bounding box center [370, 387] width 87 height 8
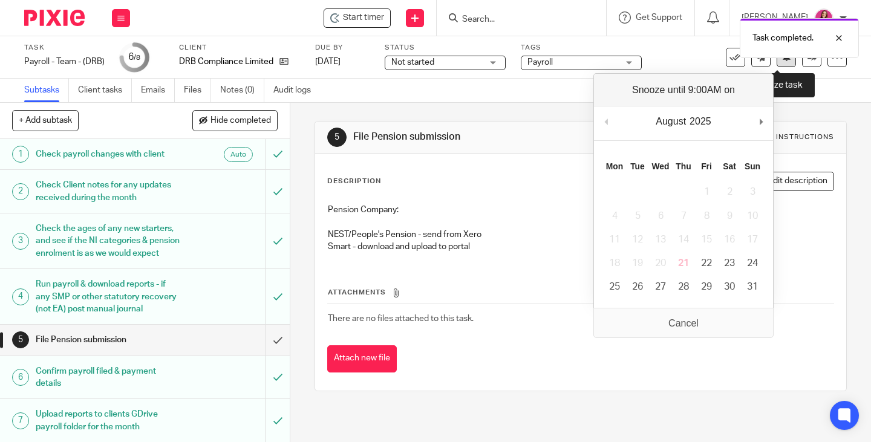
click at [782, 60] on icon at bounding box center [786, 56] width 9 height 9
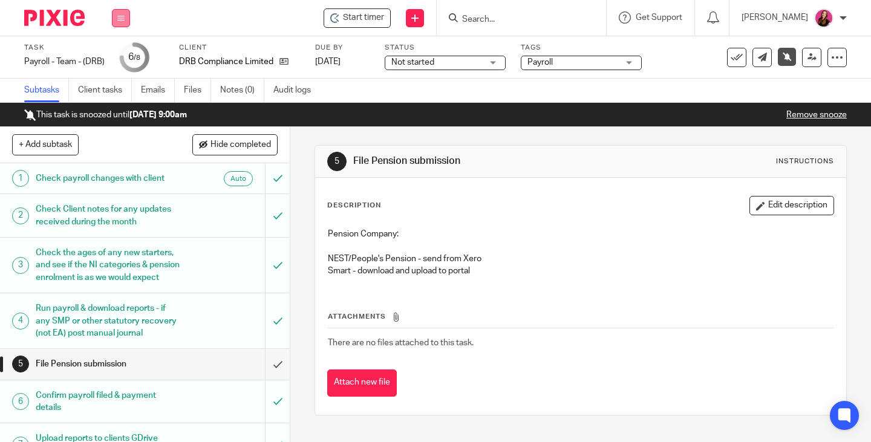
click at [116, 27] on button at bounding box center [121, 18] width 18 height 18
click at [114, 59] on link "Work" at bounding box center [115, 56] width 21 height 8
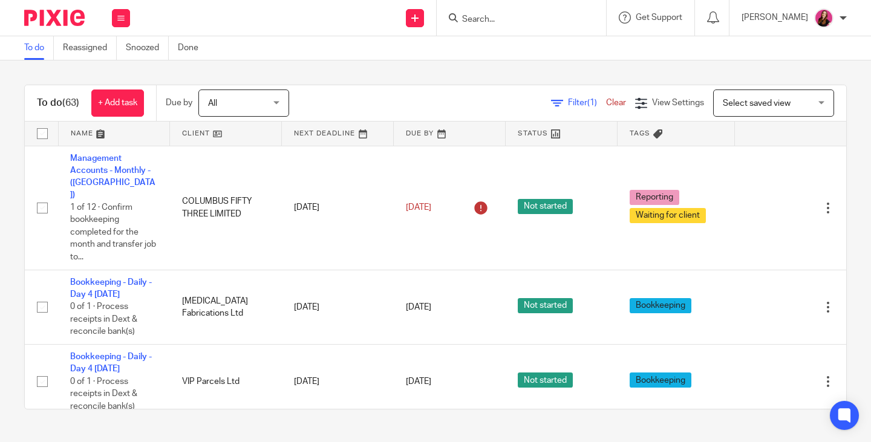
click at [537, 17] on input "Search" at bounding box center [515, 20] width 109 height 11
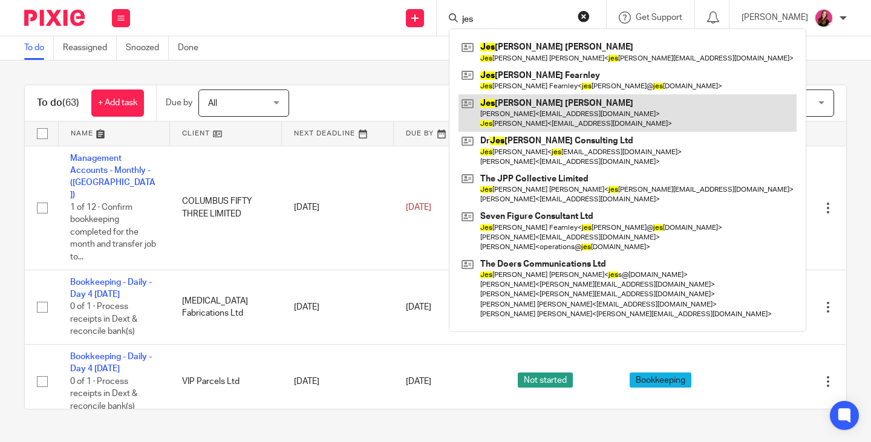
type input "jes"
click at [552, 105] on link at bounding box center [628, 113] width 338 height 38
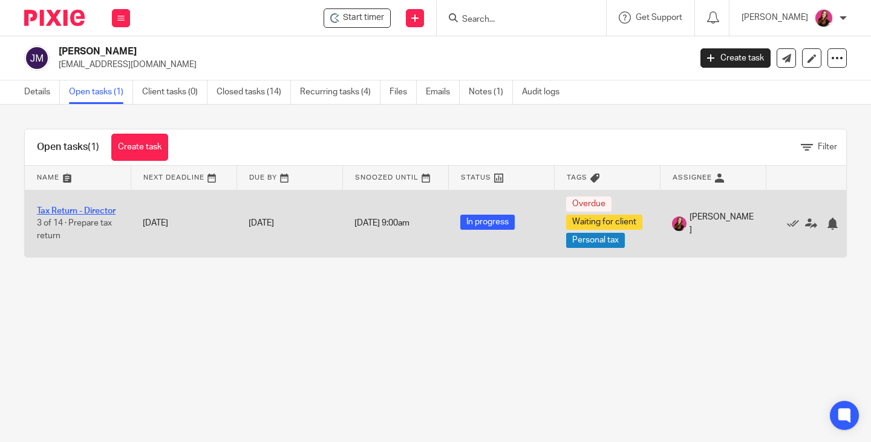
click at [86, 209] on link "Tax Return - Director" at bounding box center [76, 211] width 79 height 8
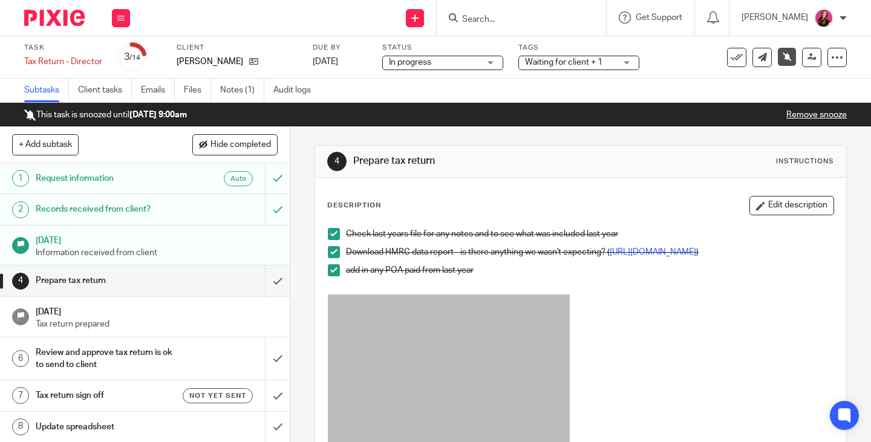
click at [832, 113] on link "Remove snooze" at bounding box center [816, 115] width 60 height 8
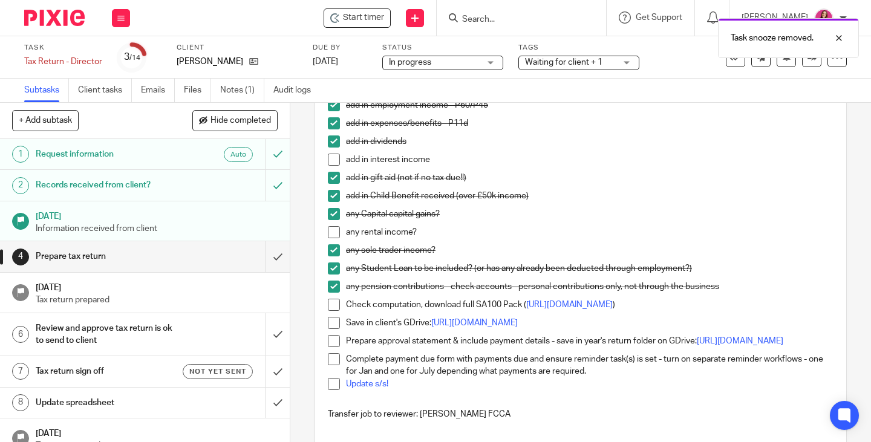
scroll to position [363, 0]
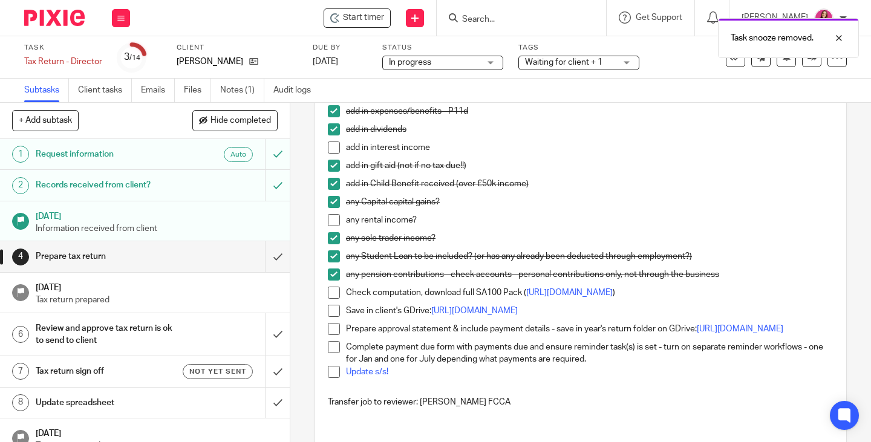
click at [334, 151] on span at bounding box center [334, 148] width 12 height 12
click at [637, 68] on div "Waiting for client + 1" at bounding box center [578, 63] width 121 height 15
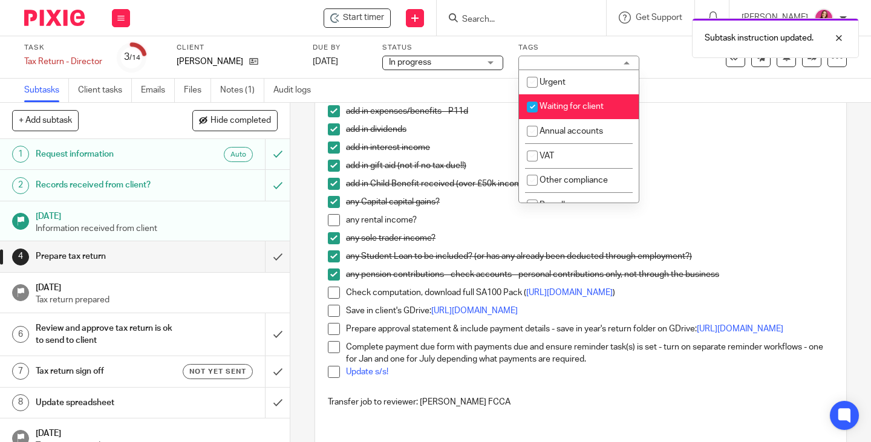
click at [586, 105] on span "Waiting for client" at bounding box center [572, 106] width 64 height 8
checkbox input "false"
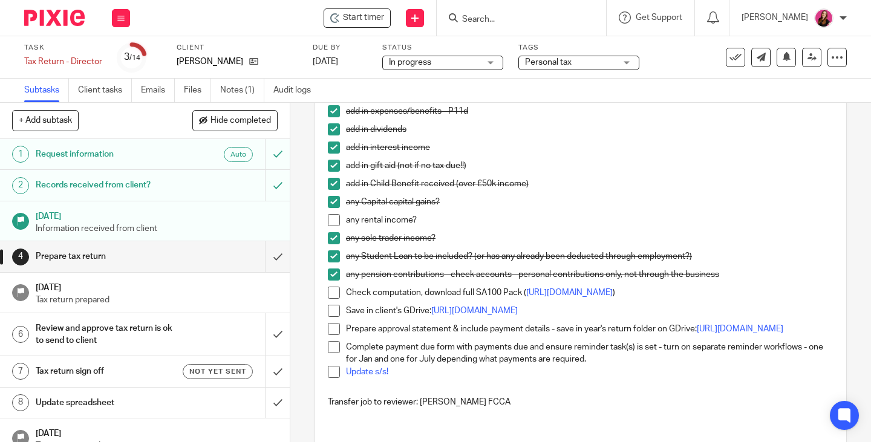
click at [331, 225] on span at bounding box center [334, 220] width 12 height 12
click at [331, 299] on span at bounding box center [334, 293] width 12 height 12
click at [331, 317] on span at bounding box center [334, 311] width 12 height 12
click at [334, 335] on span at bounding box center [334, 329] width 12 height 12
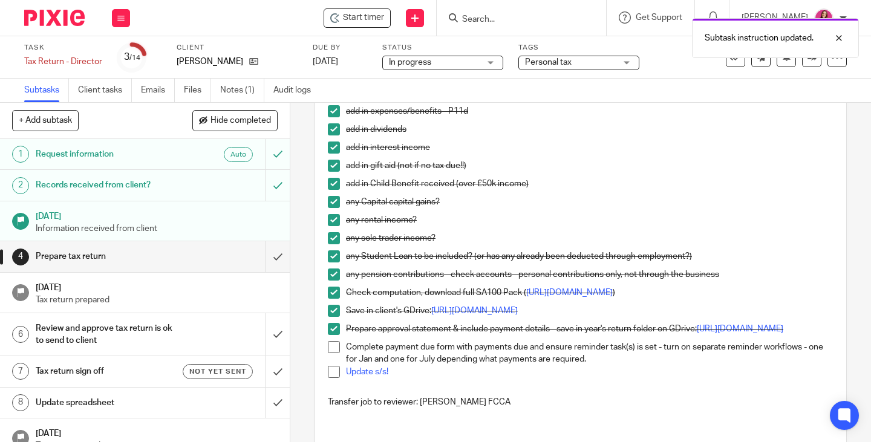
click at [330, 353] on span at bounding box center [334, 347] width 12 height 12
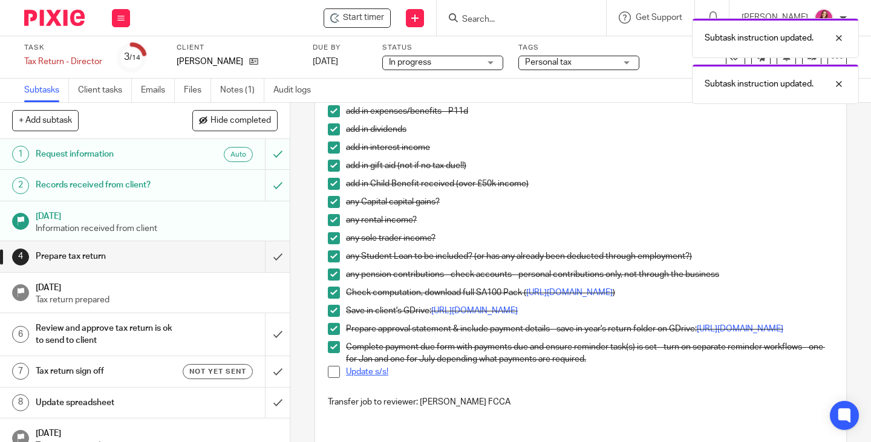
click at [361, 376] on link "Update s/s!" at bounding box center [367, 372] width 42 height 8
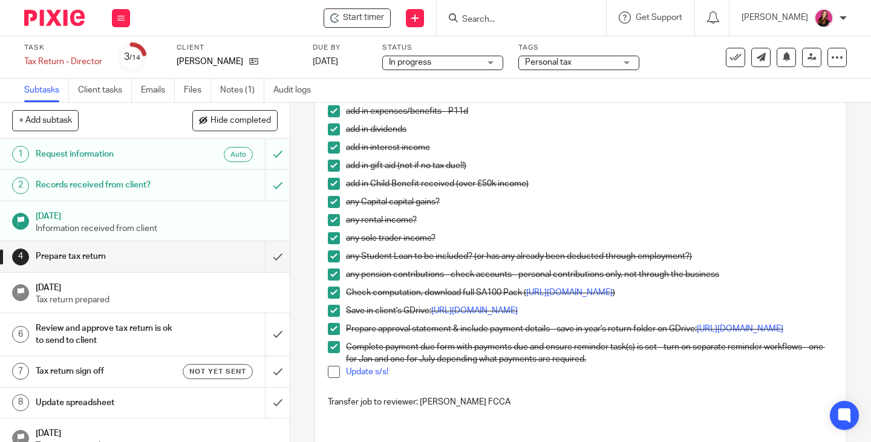
click at [330, 378] on span at bounding box center [334, 372] width 12 height 12
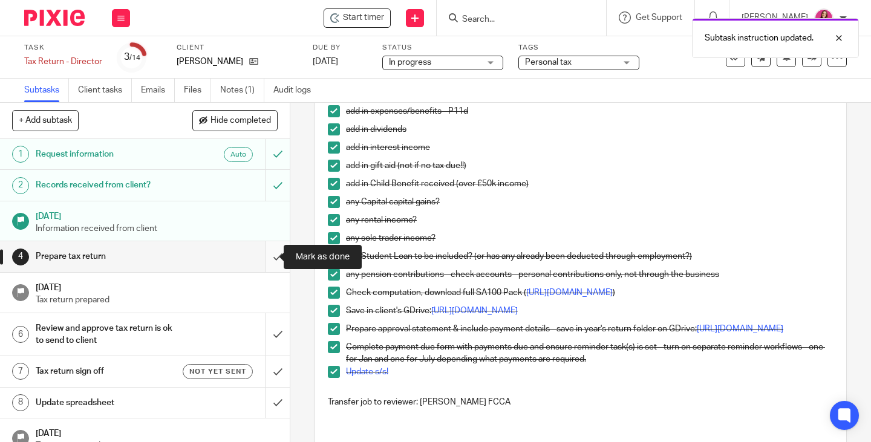
click at [264, 254] on input "submit" at bounding box center [145, 256] width 290 height 30
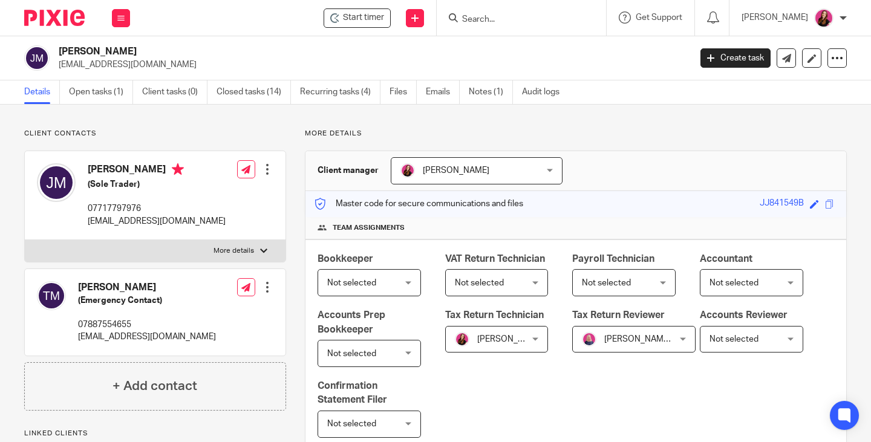
scroll to position [484, 0]
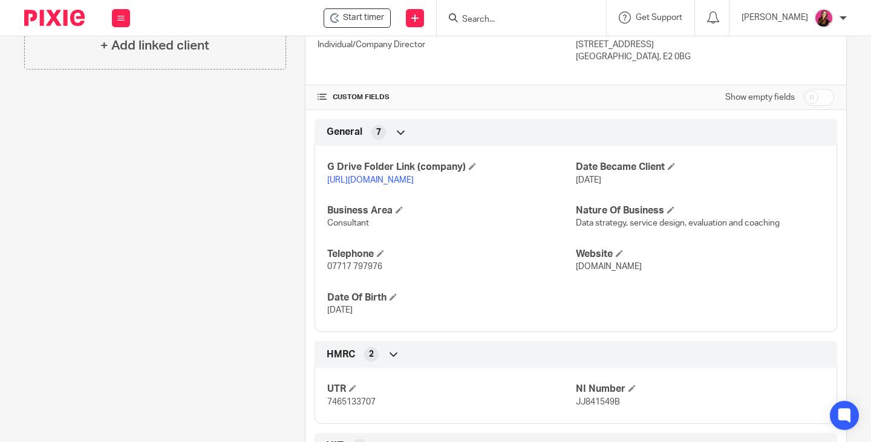
click at [414, 185] on link "[URL][DOMAIN_NAME]" at bounding box center [370, 180] width 87 height 8
click at [803, 106] on input "checkbox" at bounding box center [818, 97] width 31 height 17
checkbox input "true"
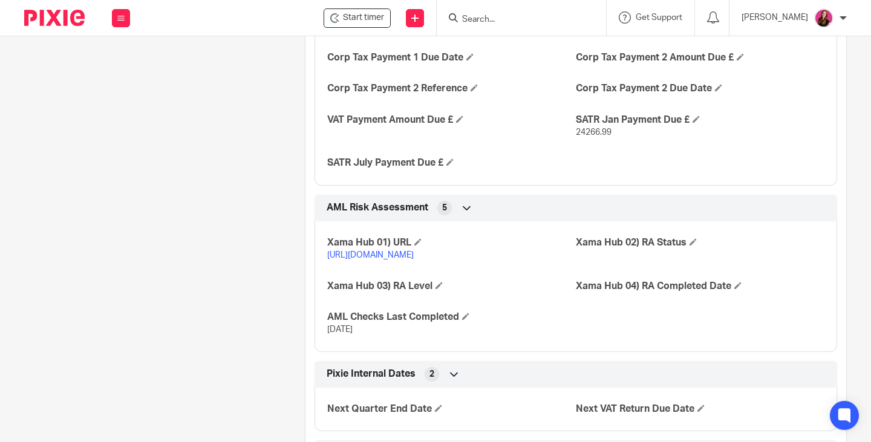
scroll to position [2182, 0]
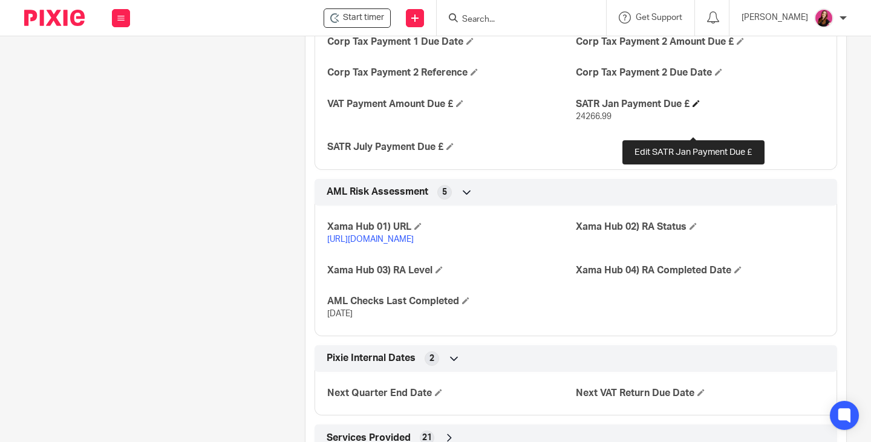
click at [694, 107] on span at bounding box center [696, 103] width 7 height 7
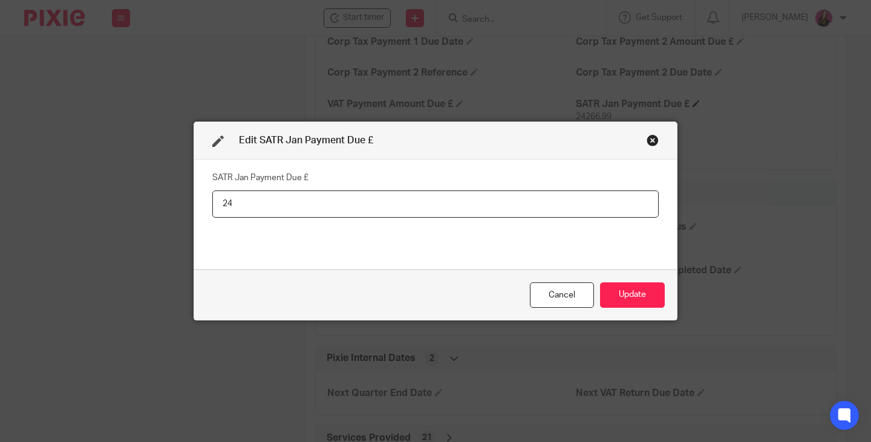
type input "2"
click at [642, 298] on button "Update" at bounding box center [632, 296] width 65 height 26
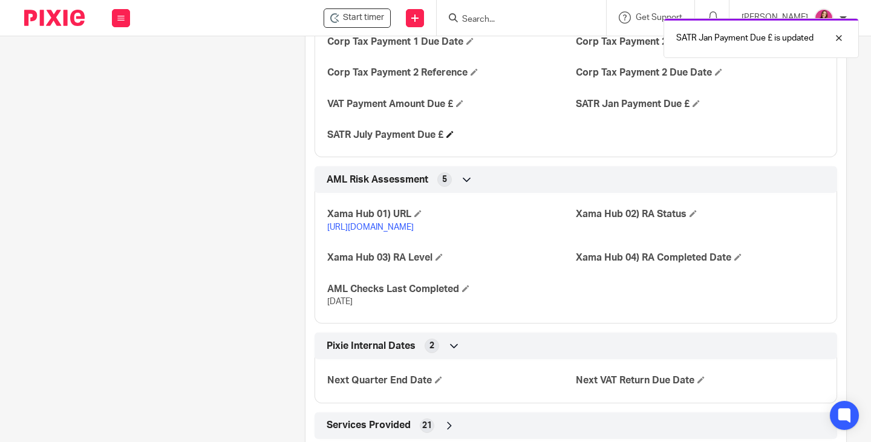
click at [446, 142] on h4 "SATR July Payment Due £" at bounding box center [451, 135] width 249 height 13
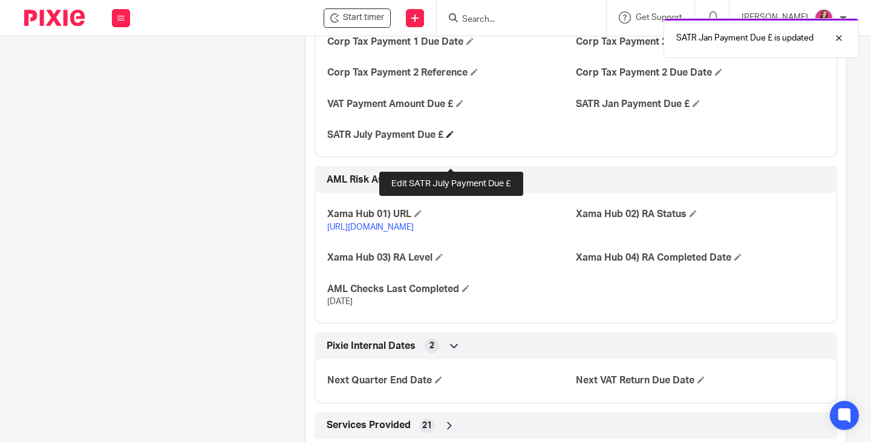
click at [448, 138] on span at bounding box center [449, 134] width 7 height 7
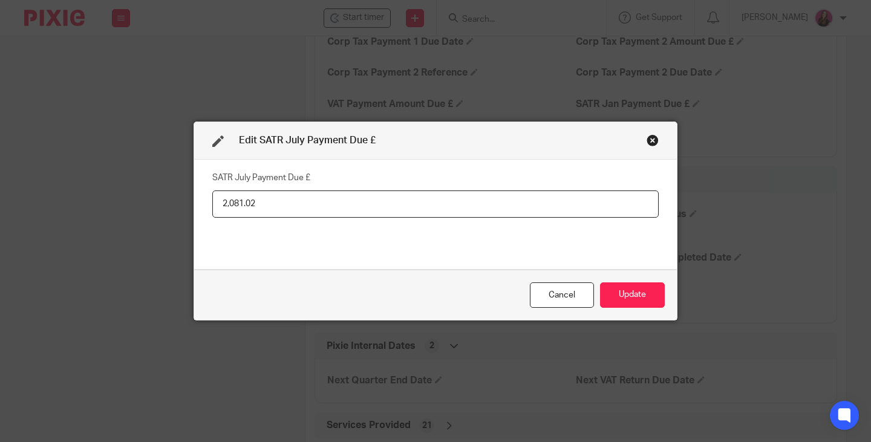
type input "2,081.02"
click at [636, 301] on button "Update" at bounding box center [632, 296] width 65 height 26
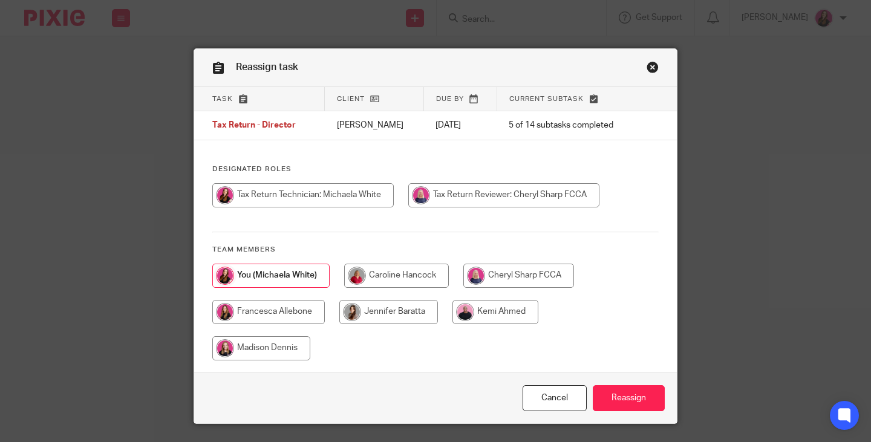
click at [529, 281] on input "radio" at bounding box center [518, 276] width 111 height 24
radio input "true"
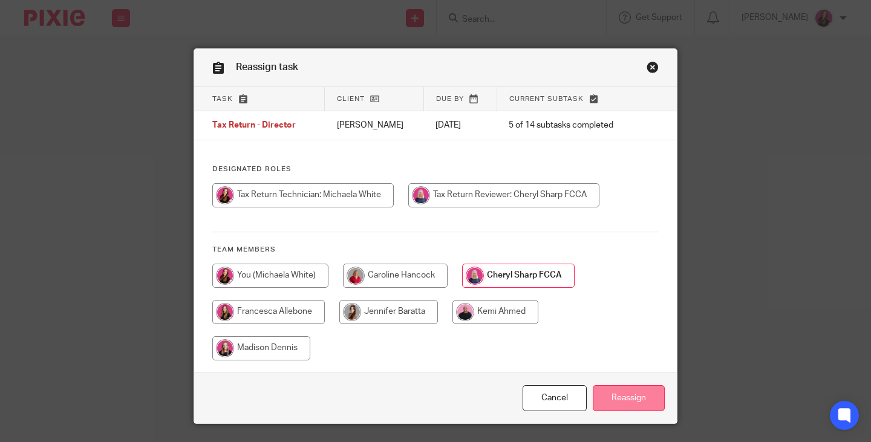
click at [614, 399] on input "Reassign" at bounding box center [629, 398] width 72 height 26
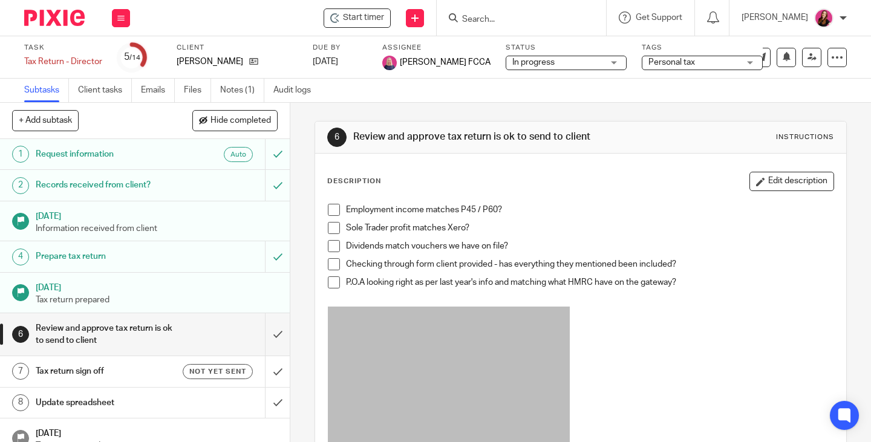
click at [114, 25] on button at bounding box center [121, 18] width 18 height 18
click at [113, 53] on link "Work" at bounding box center [115, 56] width 21 height 8
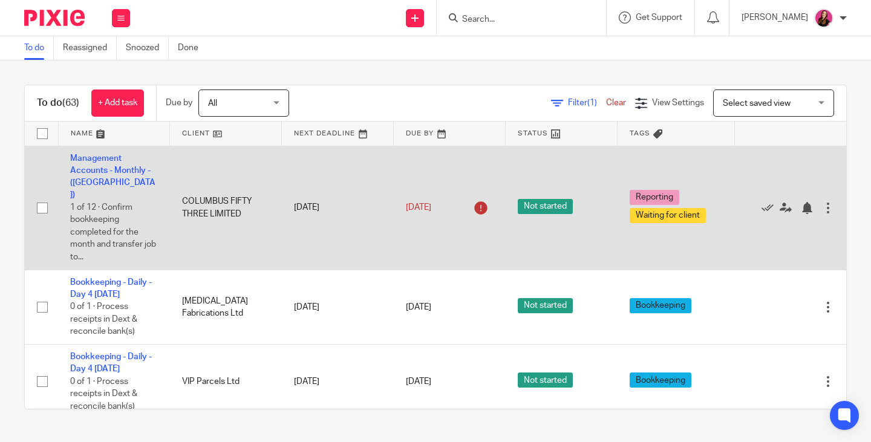
click at [92, 165] on td "Management Accounts - Monthly - ([GEOGRAPHIC_DATA]) 1 of 12 · Confirm bookkeepi…" at bounding box center [114, 208] width 112 height 124
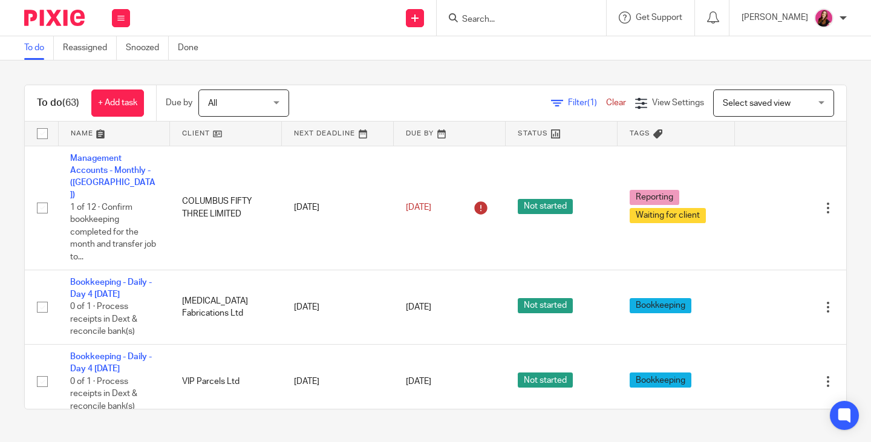
click at [490, 19] on input "Search" at bounding box center [515, 20] width 109 height 11
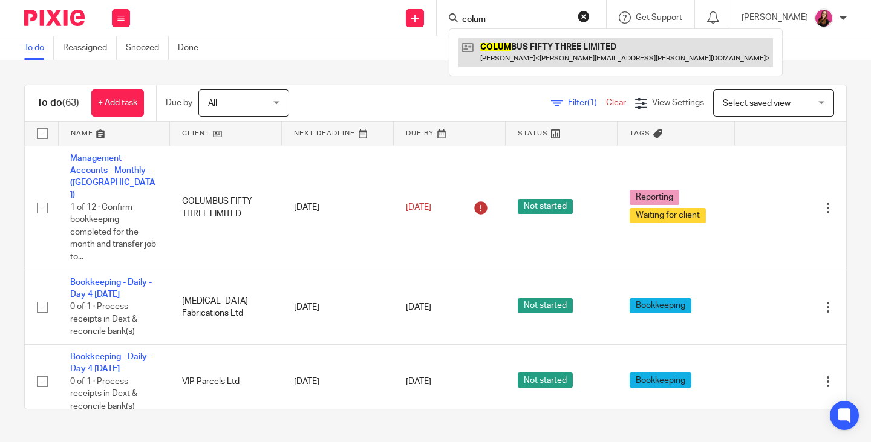
type input "colum"
click at [498, 42] on link at bounding box center [616, 52] width 315 height 28
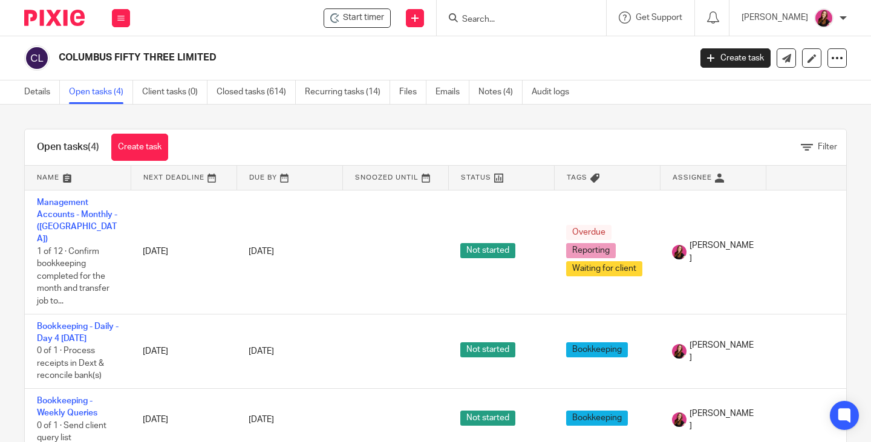
scroll to position [69, 0]
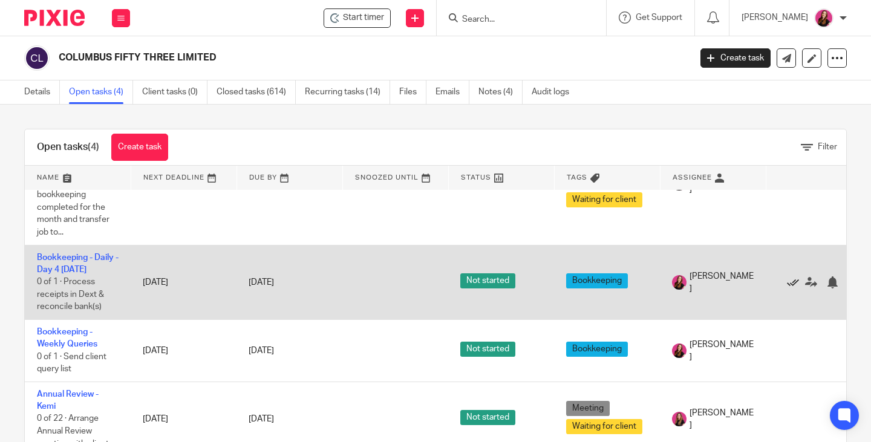
click at [793, 276] on icon at bounding box center [793, 282] width 12 height 12
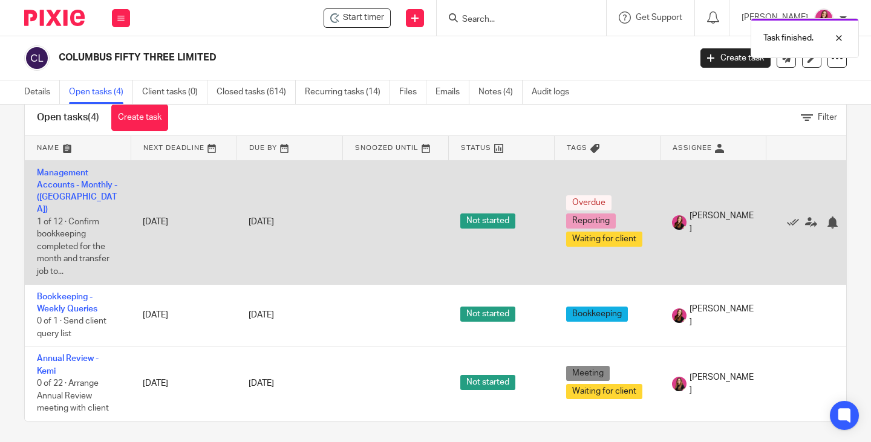
scroll to position [0, 0]
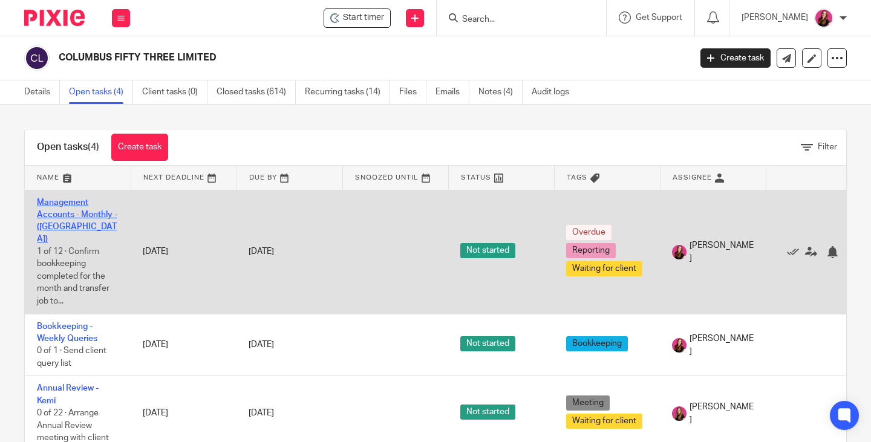
click at [62, 213] on link "Management Accounts - Monthly - ([GEOGRAPHIC_DATA])" at bounding box center [77, 220] width 80 height 45
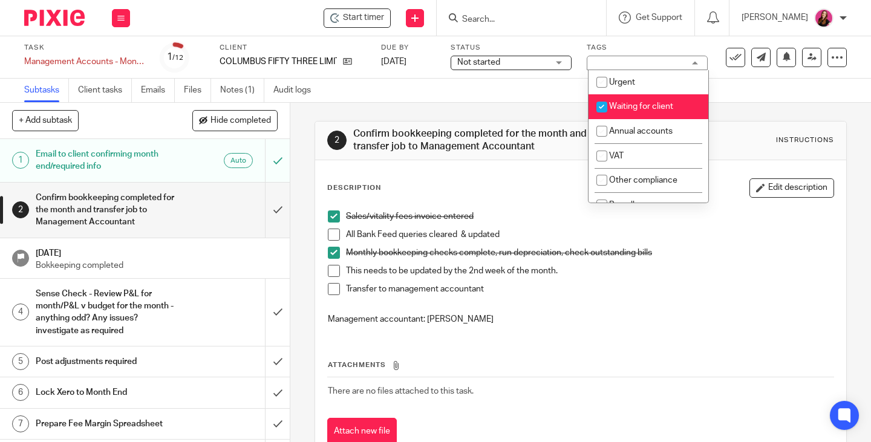
click at [664, 106] on span "Waiting for client" at bounding box center [641, 106] width 64 height 8
checkbox input "false"
click at [334, 237] on span at bounding box center [334, 235] width 12 height 12
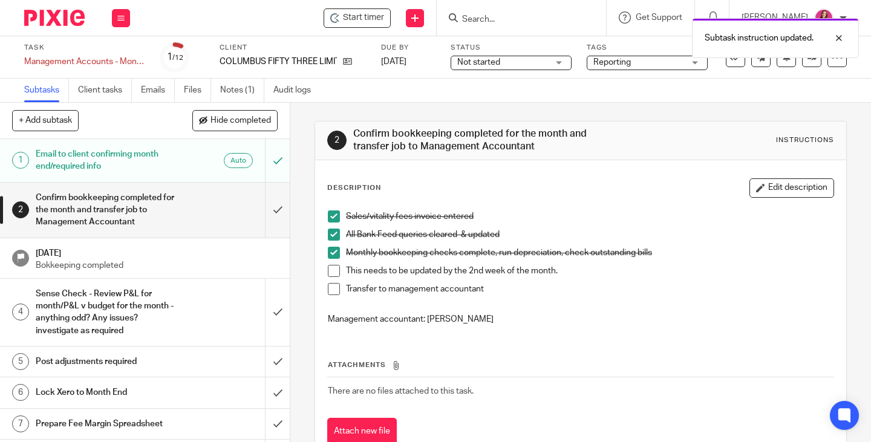
click at [333, 273] on span at bounding box center [334, 271] width 12 height 12
click at [332, 291] on span at bounding box center [334, 289] width 12 height 12
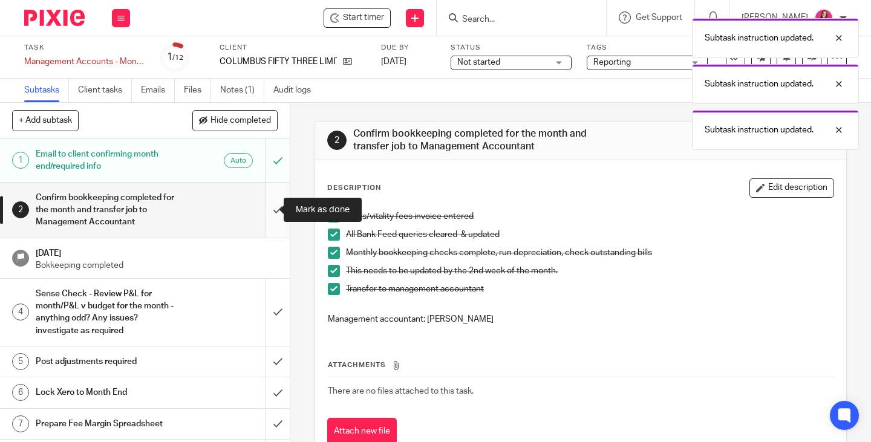
click at [263, 211] on input "submit" at bounding box center [145, 210] width 290 height 55
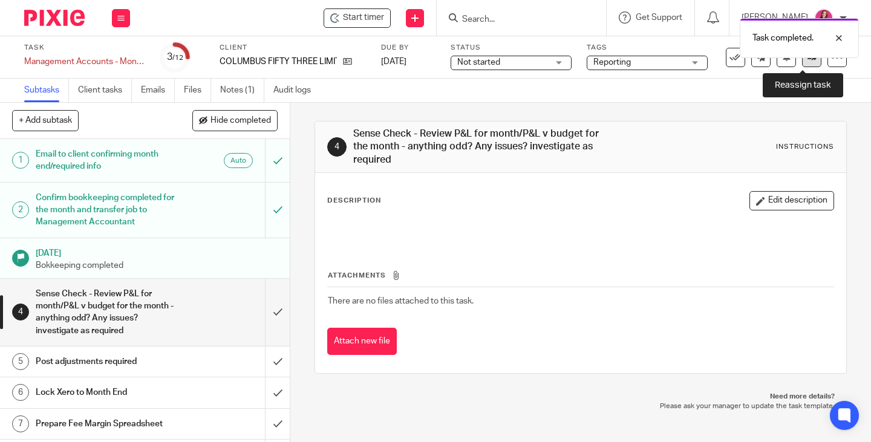
click at [808, 60] on icon at bounding box center [812, 57] width 9 height 9
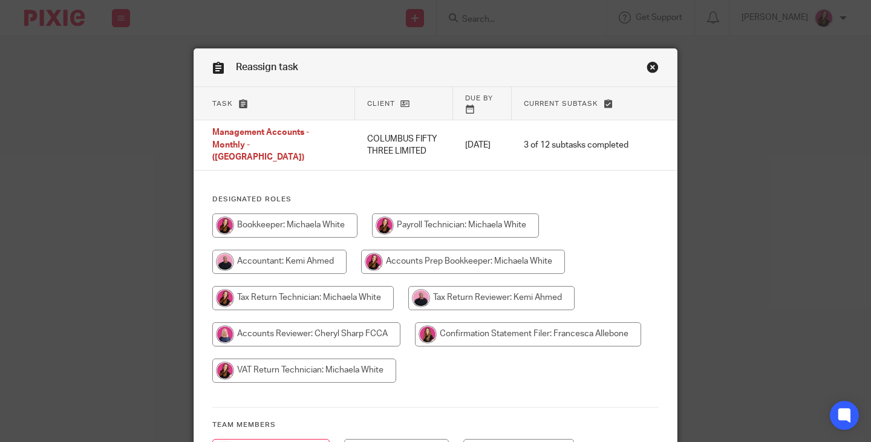
scroll to position [184, 0]
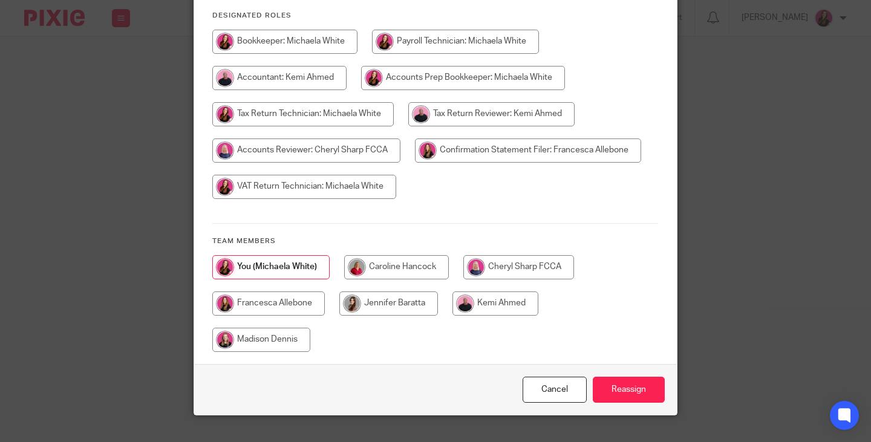
click at [505, 126] on input "radio" at bounding box center [491, 114] width 166 height 24
radio input "true"
click at [649, 378] on input "Reassign" at bounding box center [629, 390] width 72 height 26
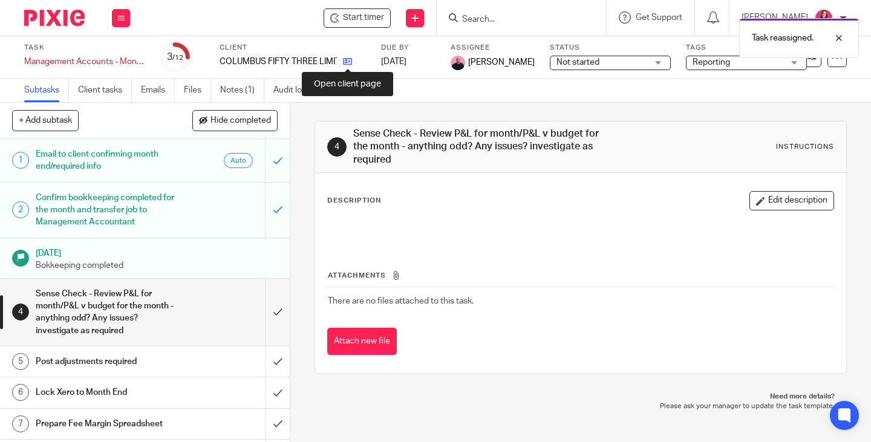
click at [344, 63] on icon at bounding box center [347, 61] width 9 height 9
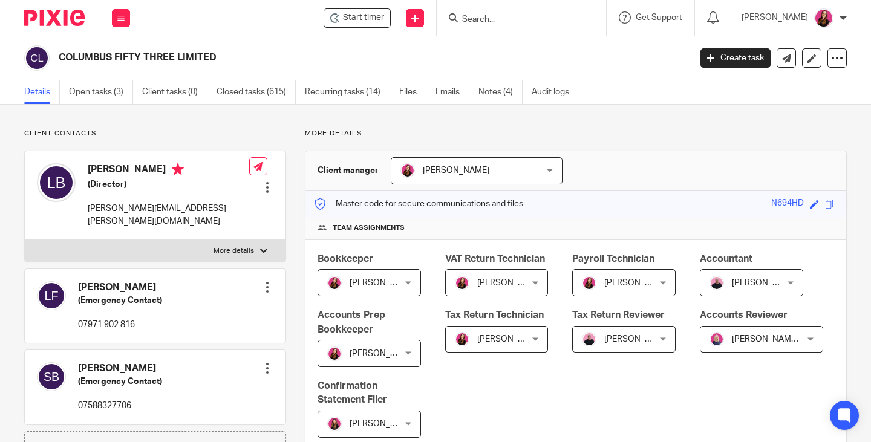
click at [105, 96] on link "Open tasks (3)" at bounding box center [101, 92] width 64 height 24
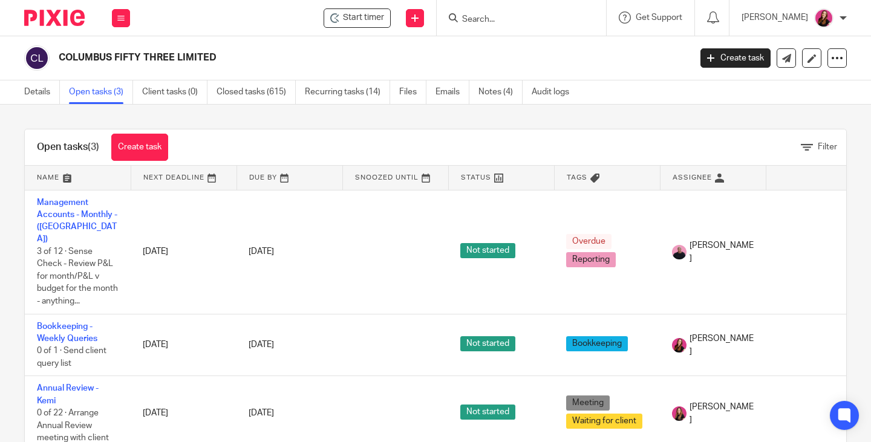
scroll to position [30, 0]
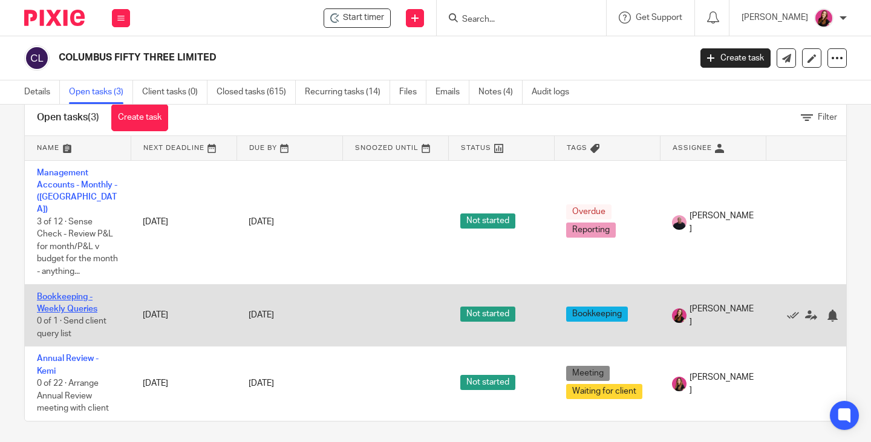
click at [80, 293] on link "Bookkeeping - Weekly Queries" at bounding box center [67, 303] width 60 height 21
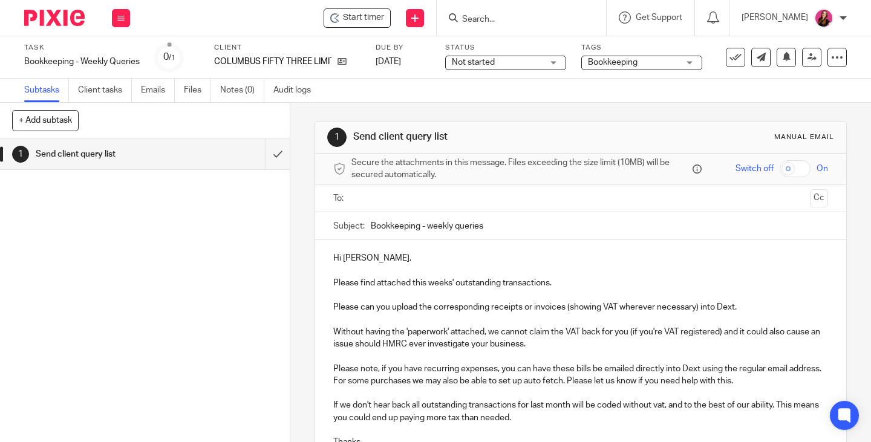
click at [399, 200] on input "text" at bounding box center [580, 199] width 449 height 14
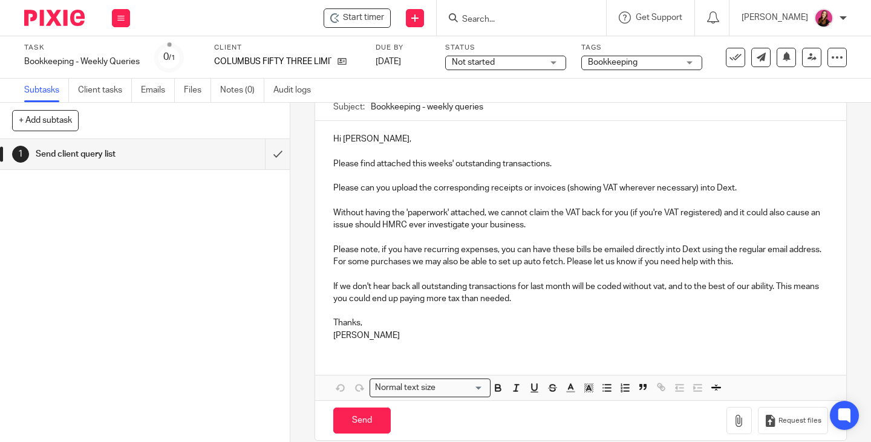
scroll to position [139, 0]
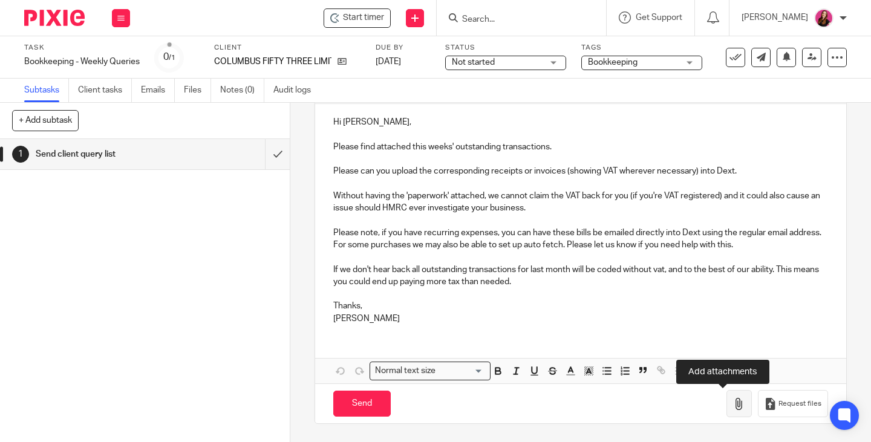
click at [727, 411] on button "button" at bounding box center [739, 403] width 25 height 27
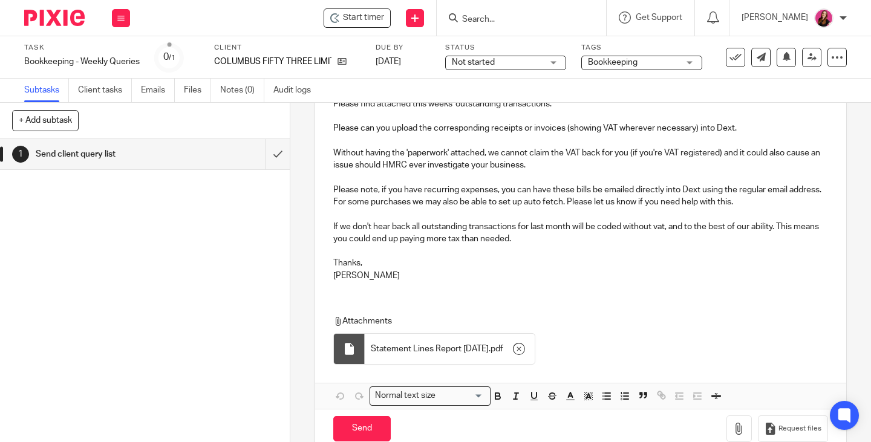
scroll to position [206, 0]
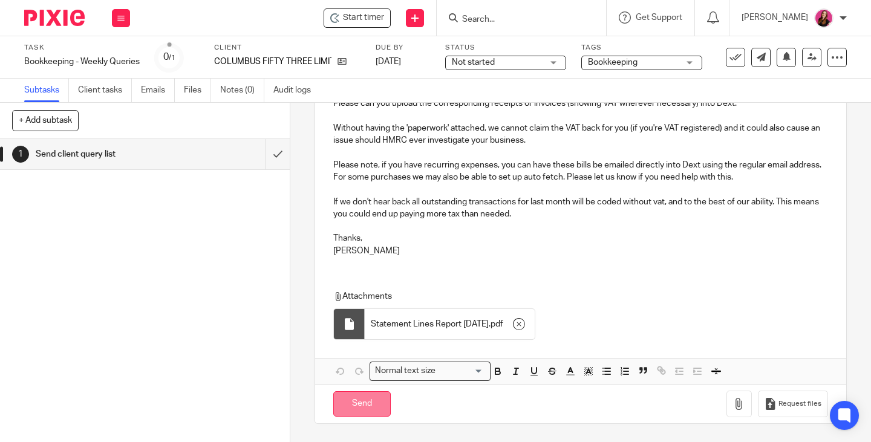
click at [371, 408] on input "Send" at bounding box center [361, 404] width 57 height 26
type input "Sent"
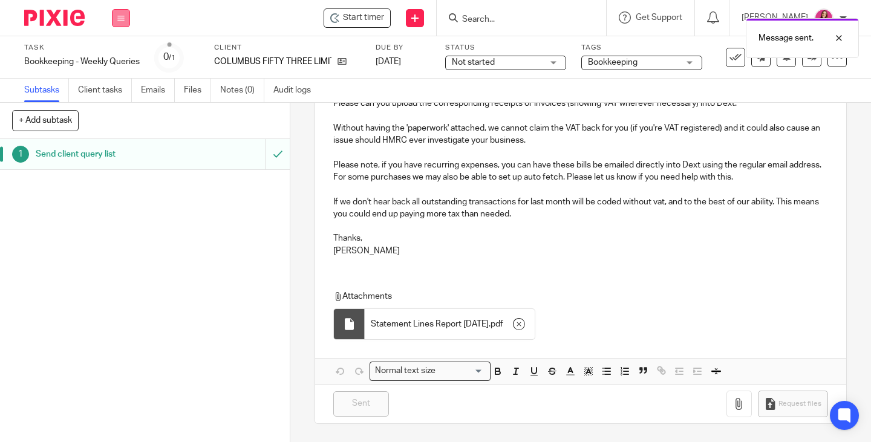
click at [122, 24] on button at bounding box center [121, 18] width 18 height 18
click at [118, 51] on li "Work" at bounding box center [121, 57] width 32 height 18
click at [114, 55] on link "Work" at bounding box center [115, 56] width 21 height 8
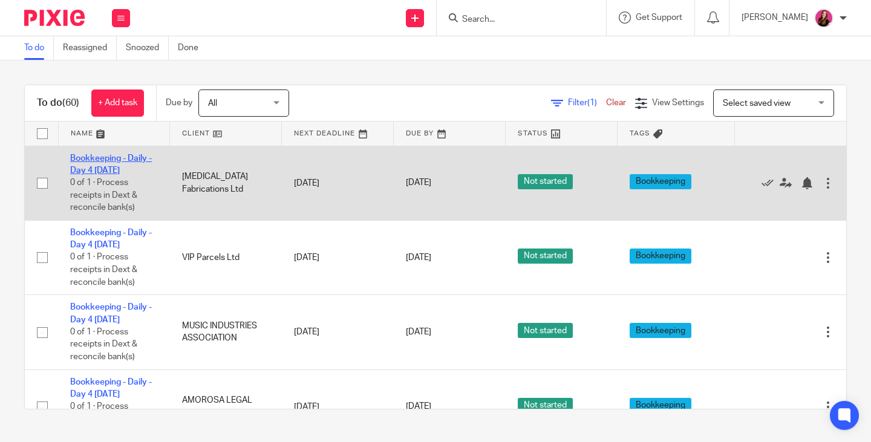
click at [120, 156] on link "Bookkeeping - Daily - Day 4 [DATE]" at bounding box center [111, 164] width 82 height 21
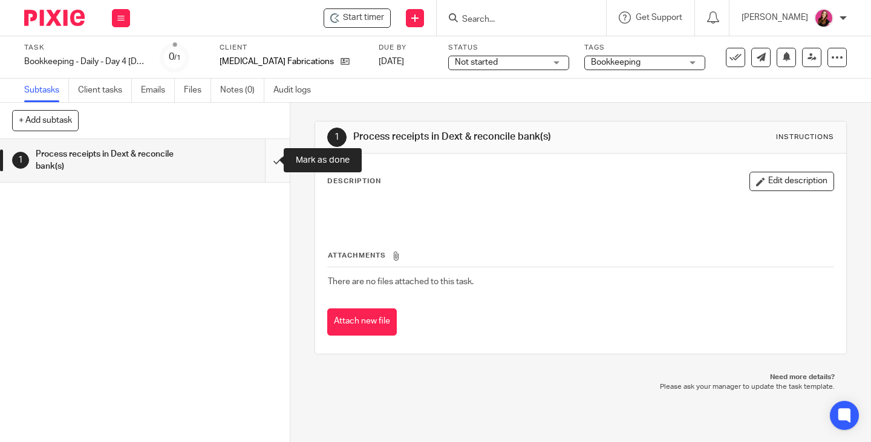
click at [267, 161] on input "submit" at bounding box center [145, 160] width 290 height 43
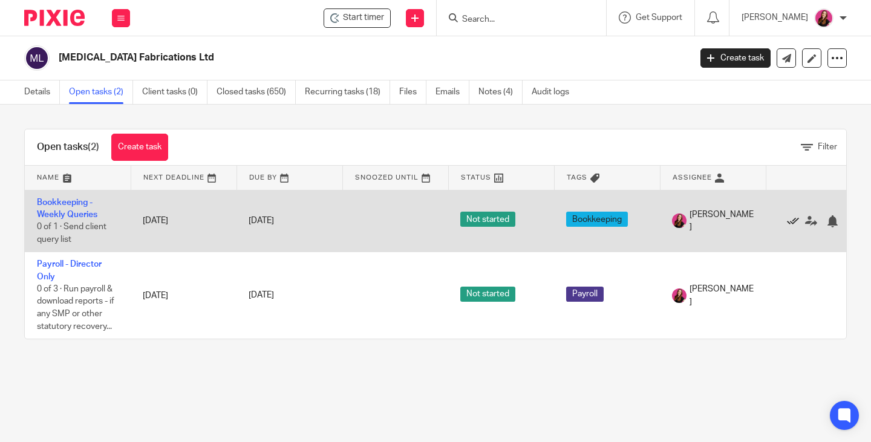
click at [790, 220] on icon at bounding box center [793, 221] width 12 height 12
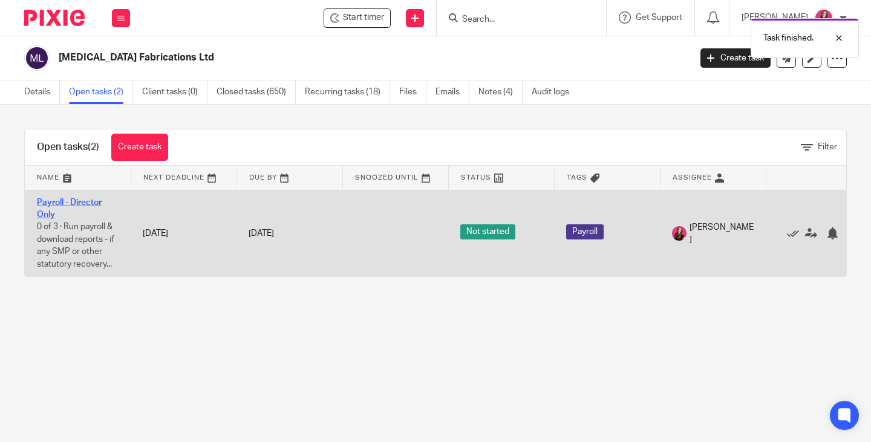
click at [65, 201] on link "Payroll - Director Only" at bounding box center [69, 208] width 65 height 21
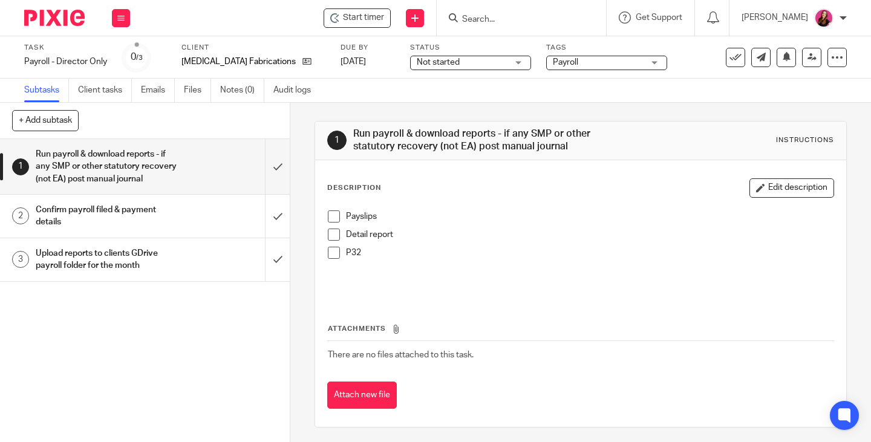
click at [328, 215] on span at bounding box center [334, 217] width 12 height 12
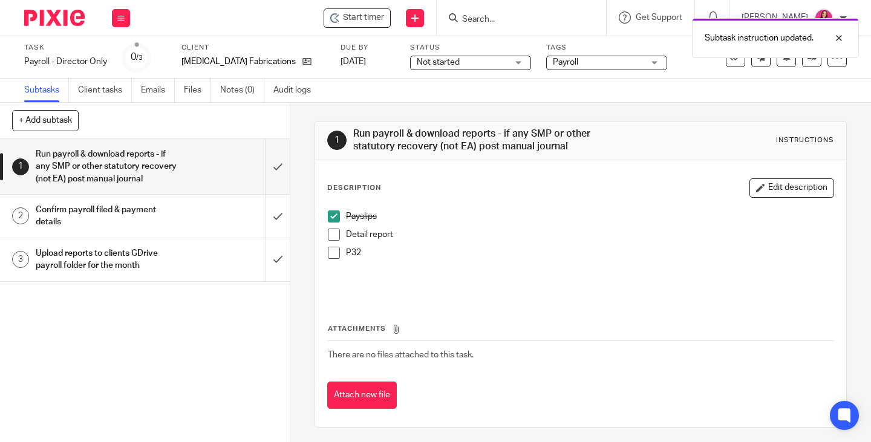
click at [333, 239] on span at bounding box center [334, 235] width 12 height 12
click at [332, 250] on span at bounding box center [334, 253] width 12 height 12
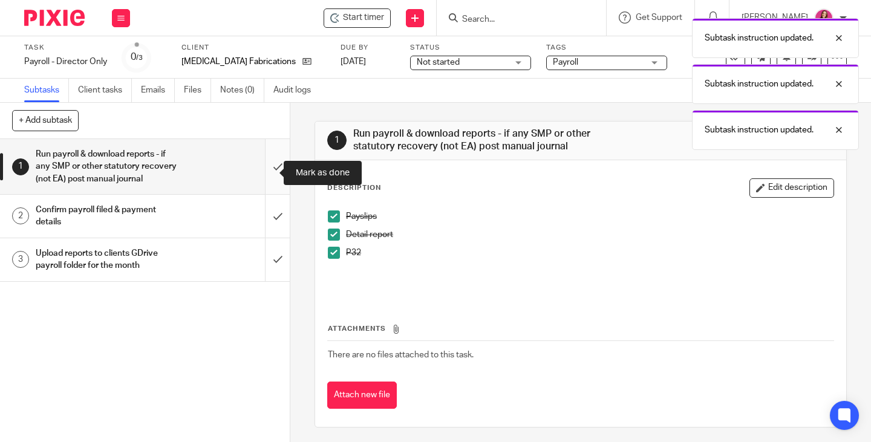
click at [262, 169] on input "submit" at bounding box center [145, 166] width 290 height 55
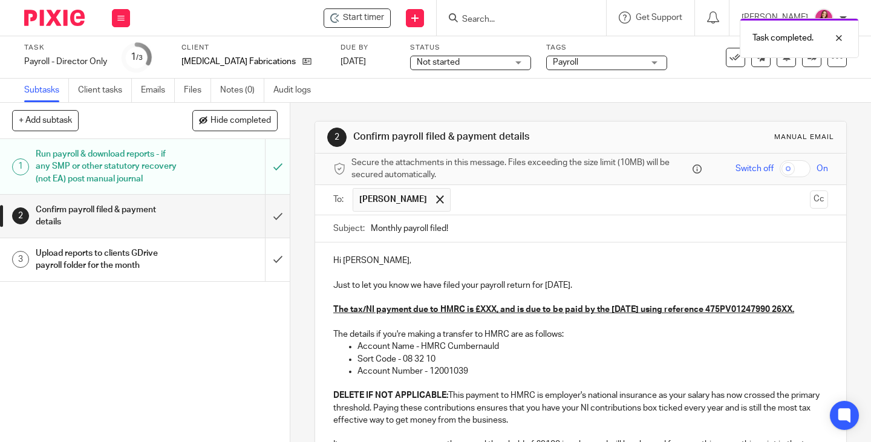
click at [610, 287] on p "Just to let you know we have filed your payroll return for August 2025." at bounding box center [580, 285] width 495 height 12
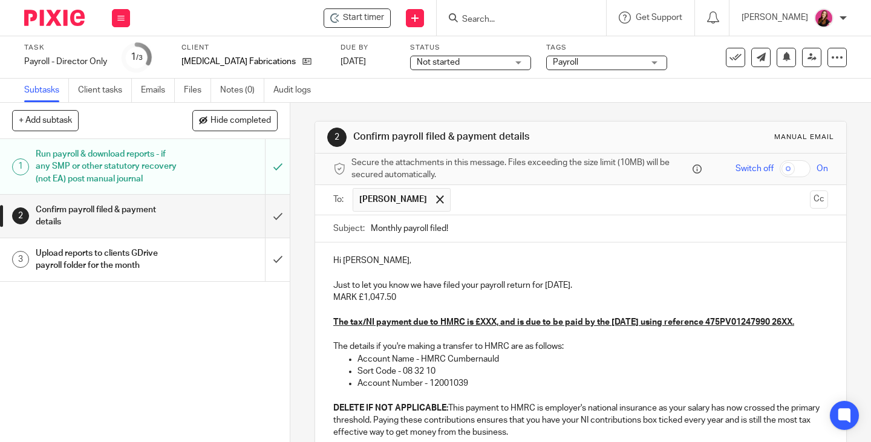
scroll to position [121, 0]
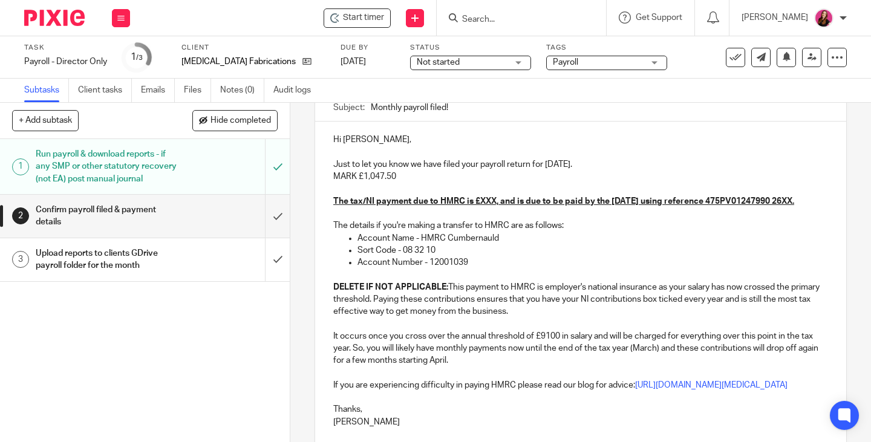
click at [494, 200] on u "The tax/NI payment due to HMRC is £XXX, and is due to be paid by the 22nd Septe…" at bounding box center [563, 201] width 461 height 8
click at [417, 206] on u "The tax/NI payment due to HMRC is £35.62, and is due to be paid by the 22nd Sep…" at bounding box center [566, 201] width 466 height 8
click at [517, 244] on p "Account Name - HMRC Cumbernauld" at bounding box center [593, 238] width 471 height 12
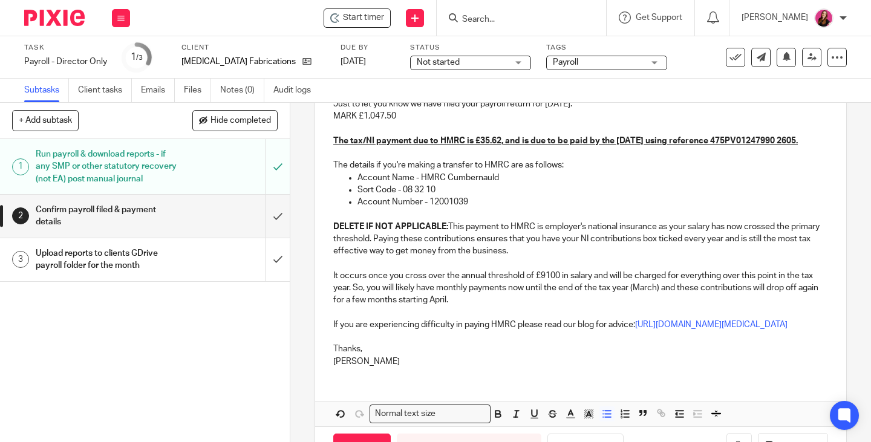
scroll to position [242, 0]
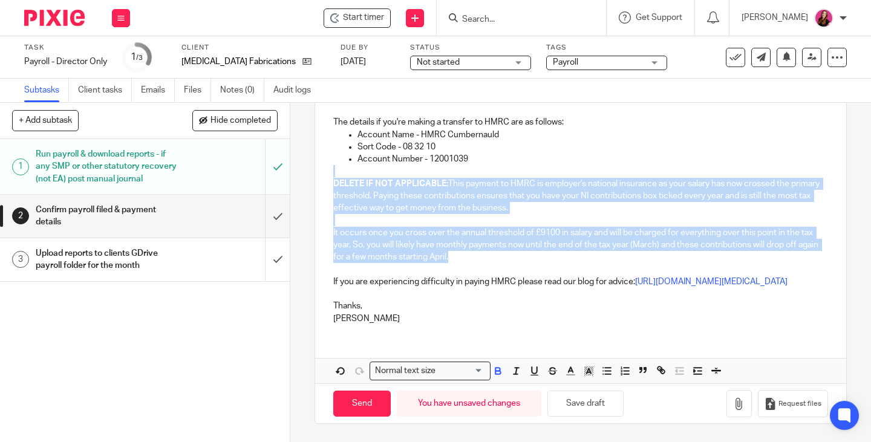
drag, startPoint x: 470, startPoint y: 256, endPoint x: 346, endPoint y: 165, distance: 154.4
click at [346, 165] on div "Hi Mark, Just to let you know we have filed your payroll return for August 2025…" at bounding box center [580, 175] width 531 height 315
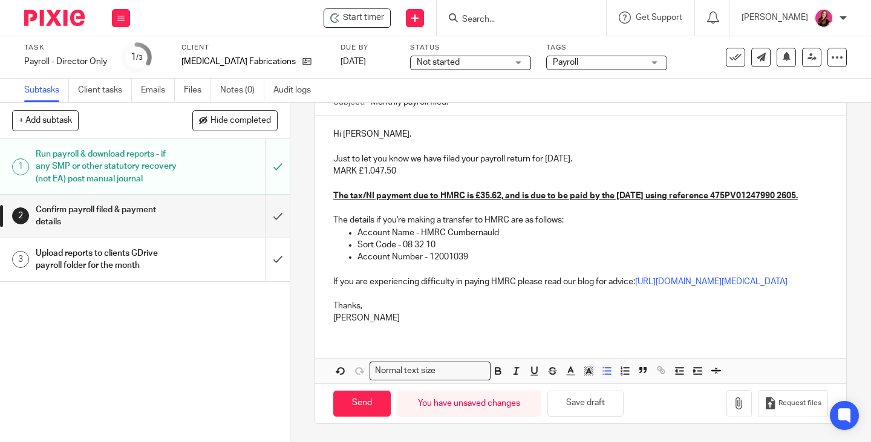
scroll to position [42, 0]
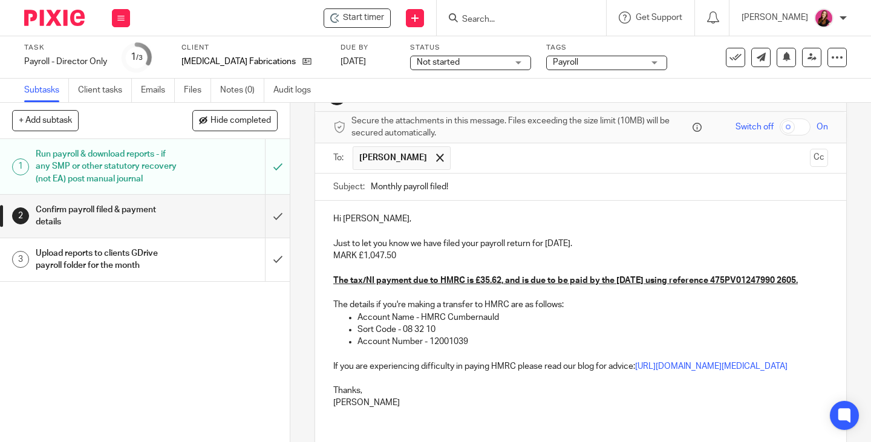
click at [501, 279] on u "The tax/NI payment due to HMRC is £35.62, and is due to be paid by the 22nd Sep…" at bounding box center [565, 280] width 465 height 8
click at [516, 311] on p "The details if you're making a transfer to HMRC are as follows:" at bounding box center [580, 305] width 495 height 12
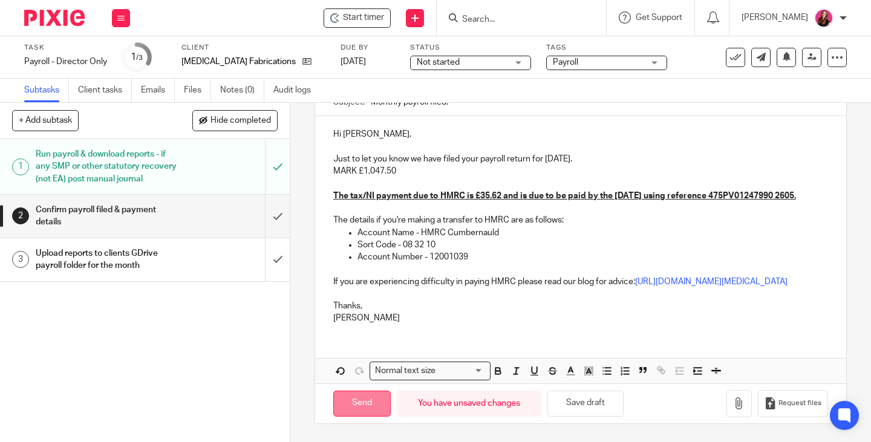
click at [377, 410] on input "Send" at bounding box center [361, 404] width 57 height 26
type input "Sent"
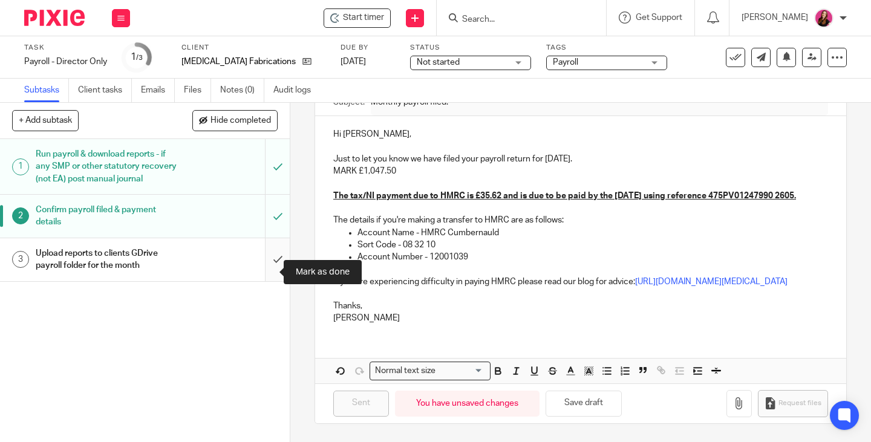
click at [263, 266] on input "submit" at bounding box center [145, 259] width 290 height 43
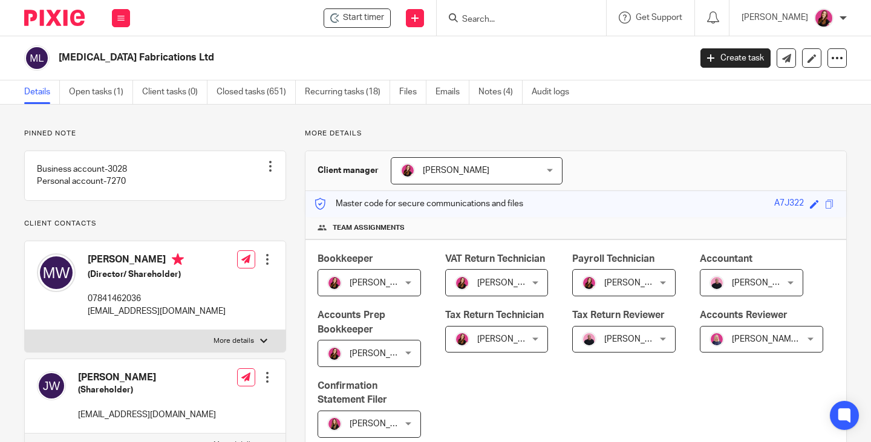
scroll to position [302, 0]
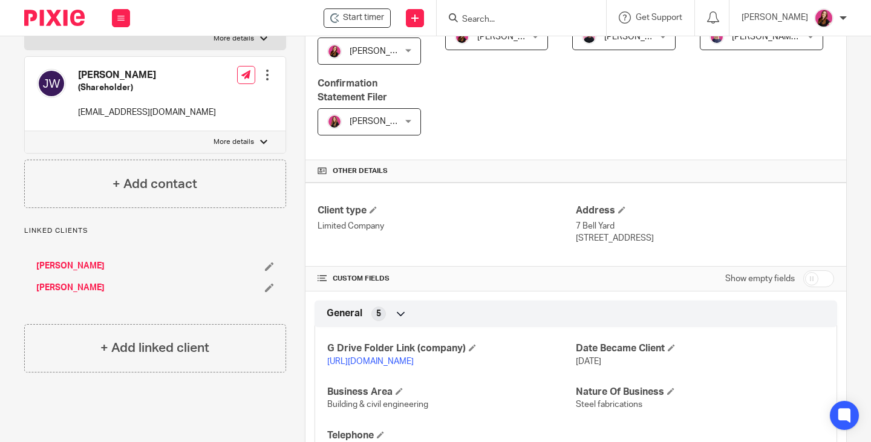
drag, startPoint x: 0, startPoint y: 0, endPoint x: 464, endPoint y: 379, distance: 598.9
click at [414, 366] on link "[URL][DOMAIN_NAME]" at bounding box center [370, 362] width 87 height 8
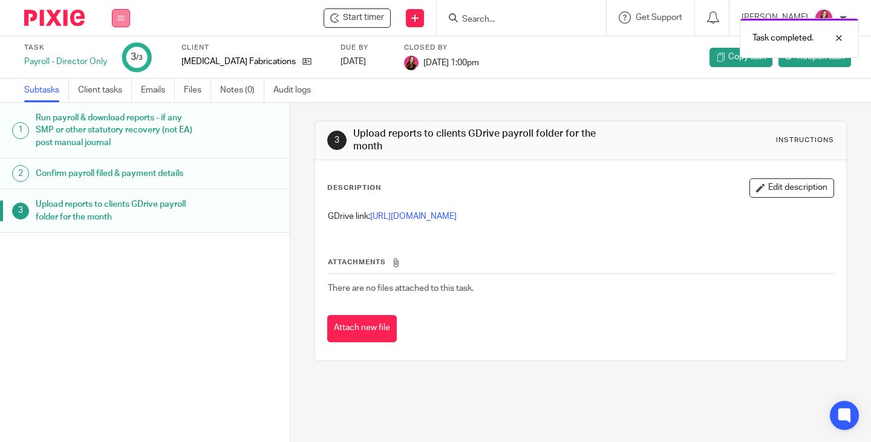
click at [115, 19] on button at bounding box center [121, 18] width 18 height 18
click at [121, 59] on link "Work" at bounding box center [115, 56] width 21 height 8
